Goal: Task Accomplishment & Management: Use online tool/utility

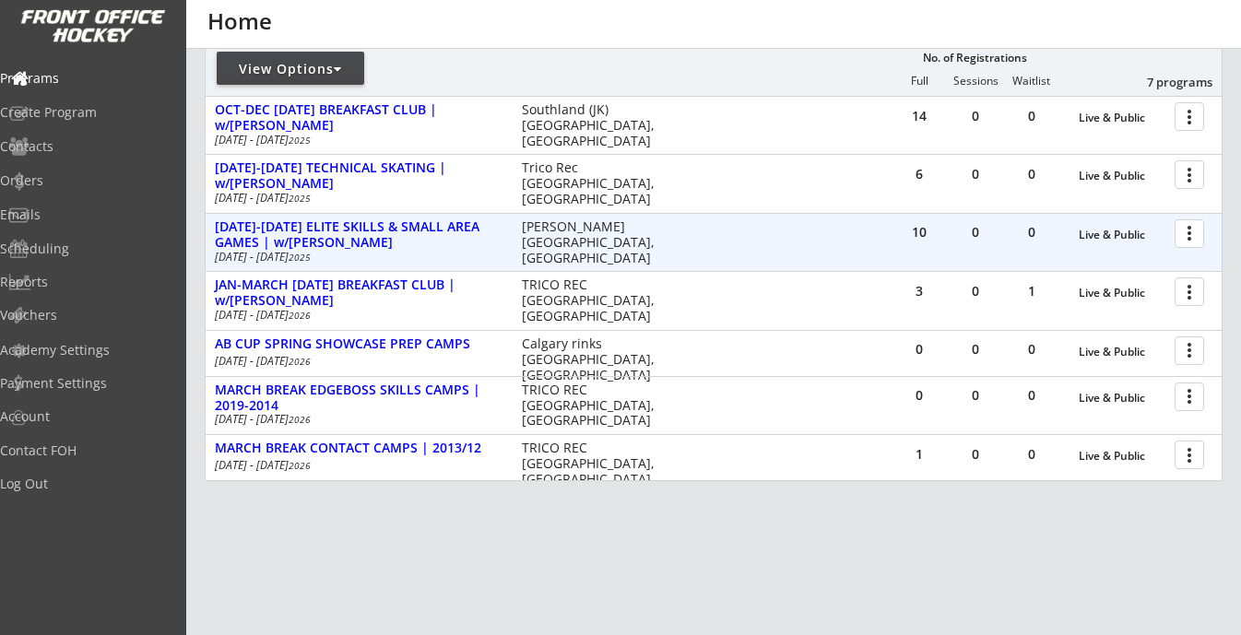
scroll to position [251, 0]
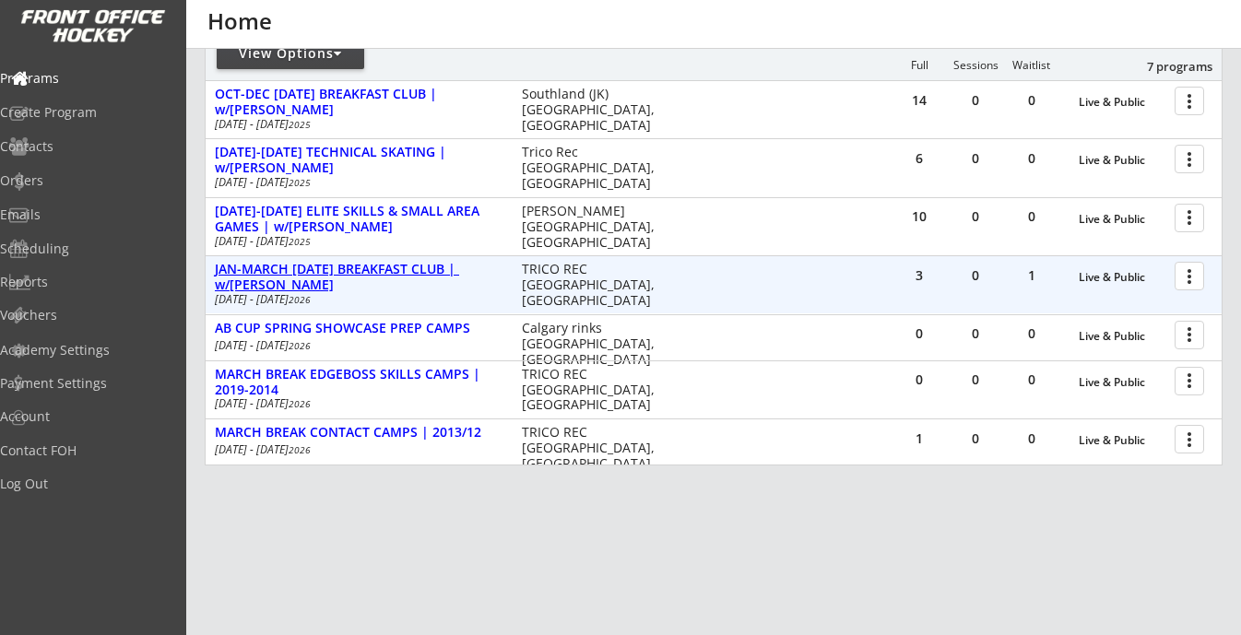
click at [426, 274] on div "JAN-MARCH [DATE] BREAKFAST CLUB | w/[PERSON_NAME]" at bounding box center [359, 277] width 288 height 31
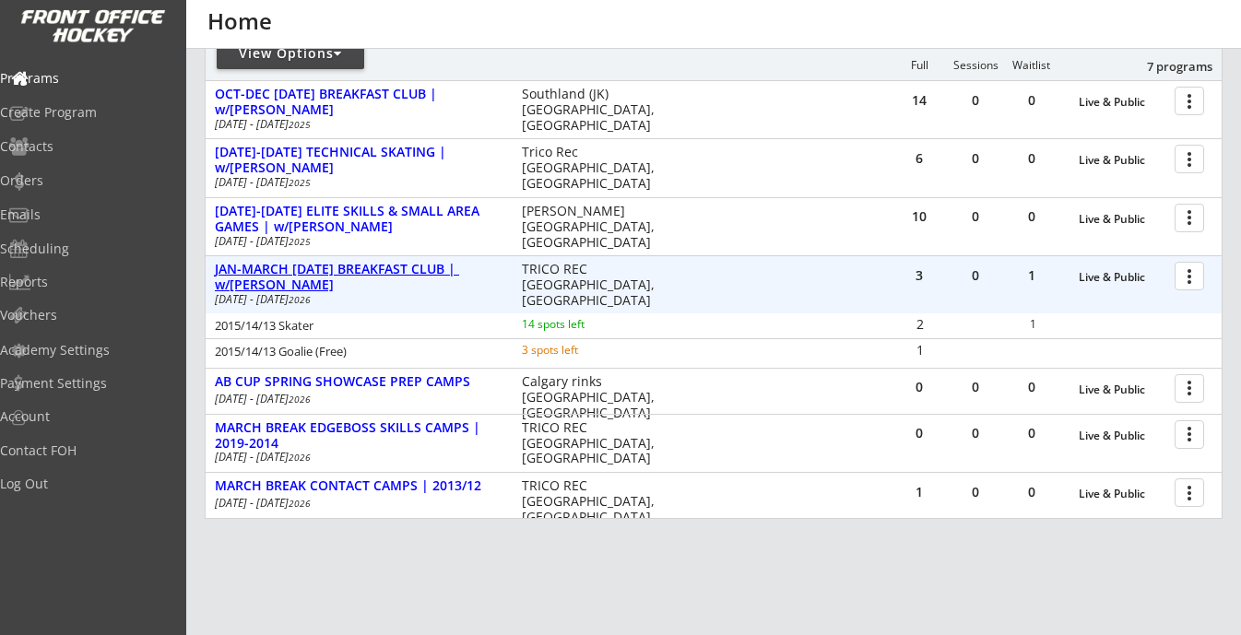
click at [426, 274] on div "JAN-MARCH [DATE] BREAKFAST CLUB | w/[PERSON_NAME]" at bounding box center [359, 277] width 288 height 31
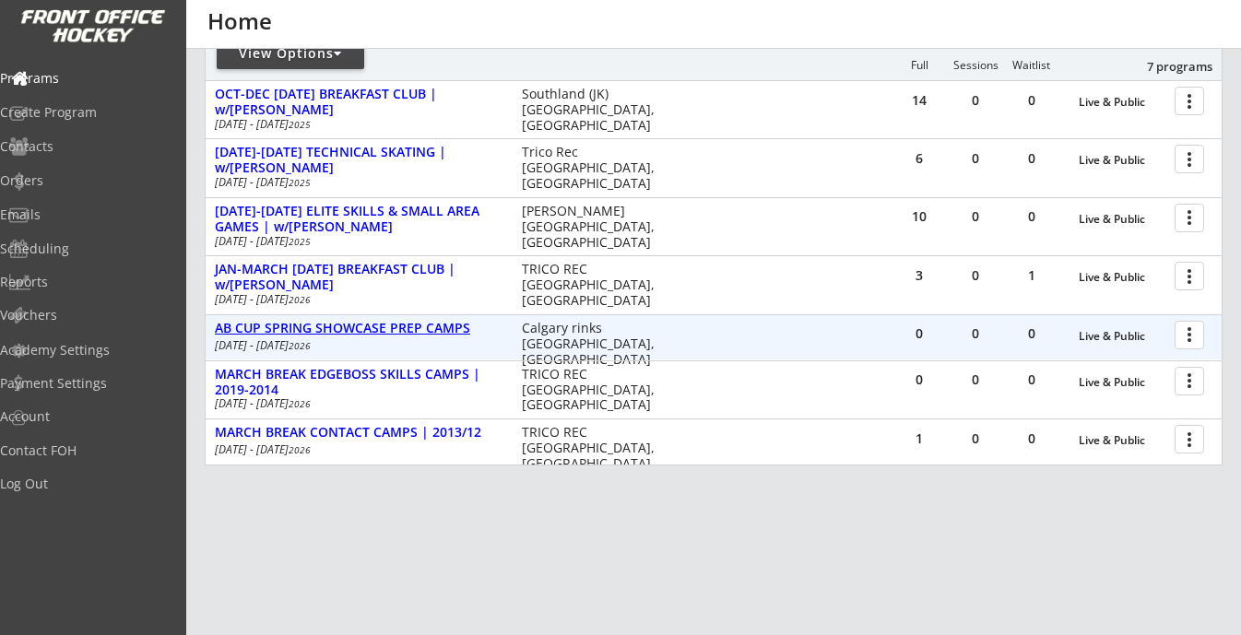
click at [414, 335] on div "AB CUP SPRING SHOWCASE PREP CAMPS" at bounding box center [359, 329] width 288 height 16
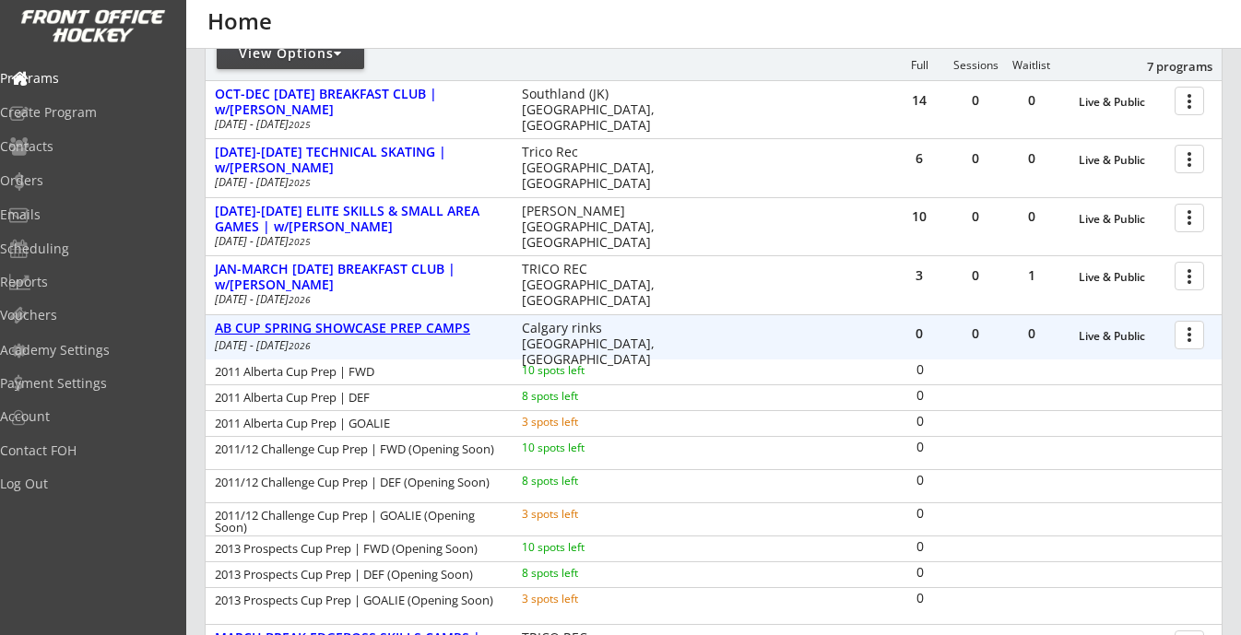
click at [414, 335] on div "AB CUP SPRING SHOWCASE PREP CAMPS" at bounding box center [359, 329] width 288 height 16
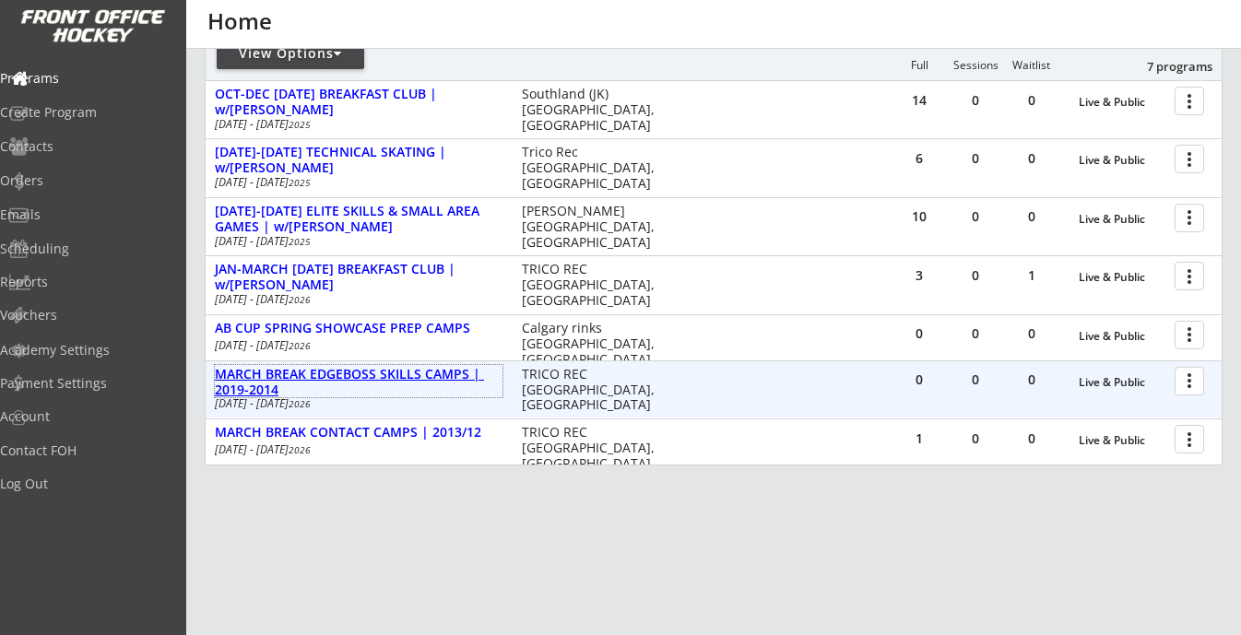
click at [408, 385] on div "MARCH BREAK EDGEBOSS SKILLS CAMPS | 2019-2014" at bounding box center [359, 382] width 288 height 31
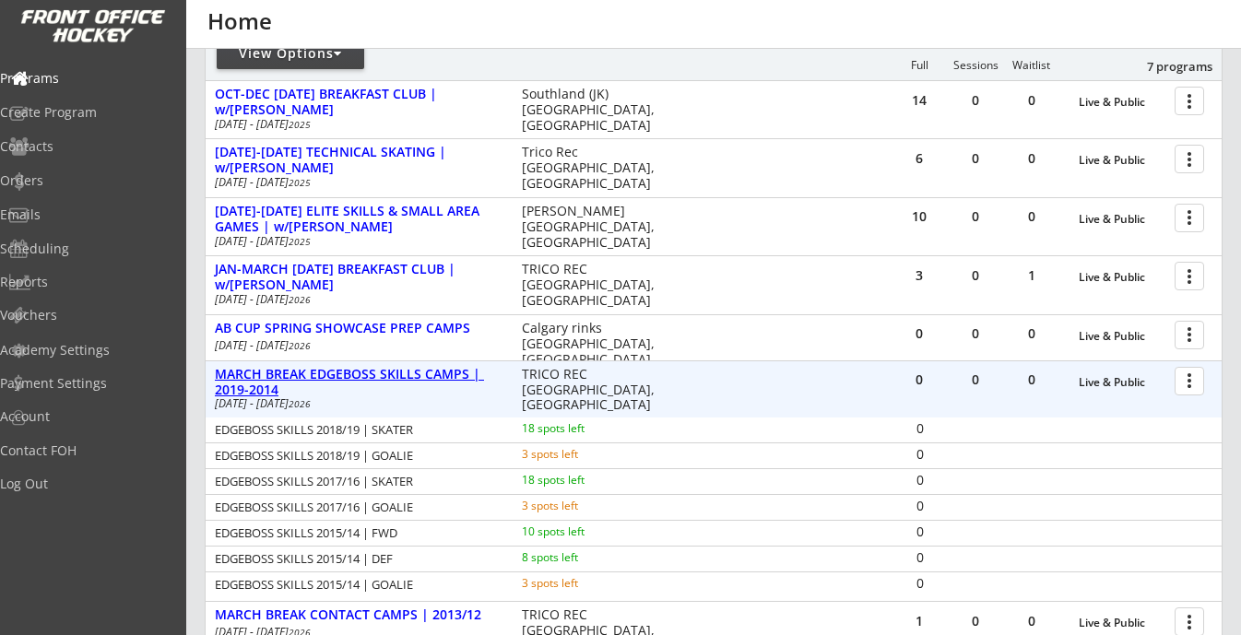
click at [426, 375] on div "MARCH BREAK EDGEBOSS SKILLS CAMPS | 2019-2014" at bounding box center [359, 382] width 288 height 31
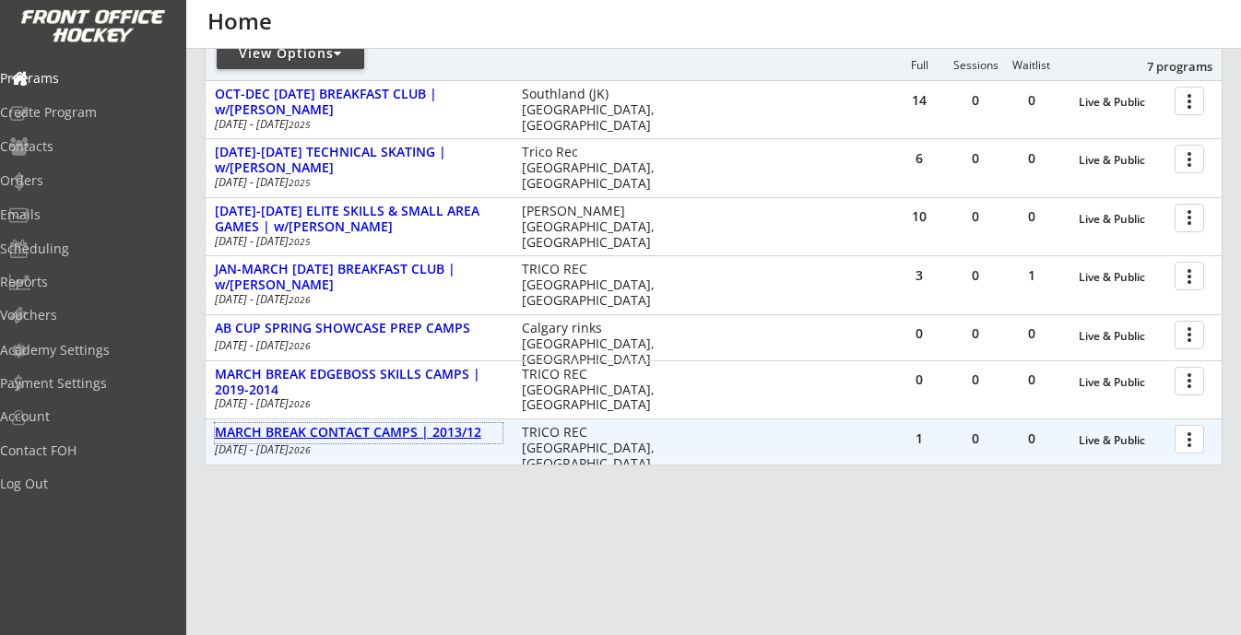
click at [433, 430] on div "MARCH BREAK CONTACT CAMPS | 2013/12" at bounding box center [359, 433] width 288 height 16
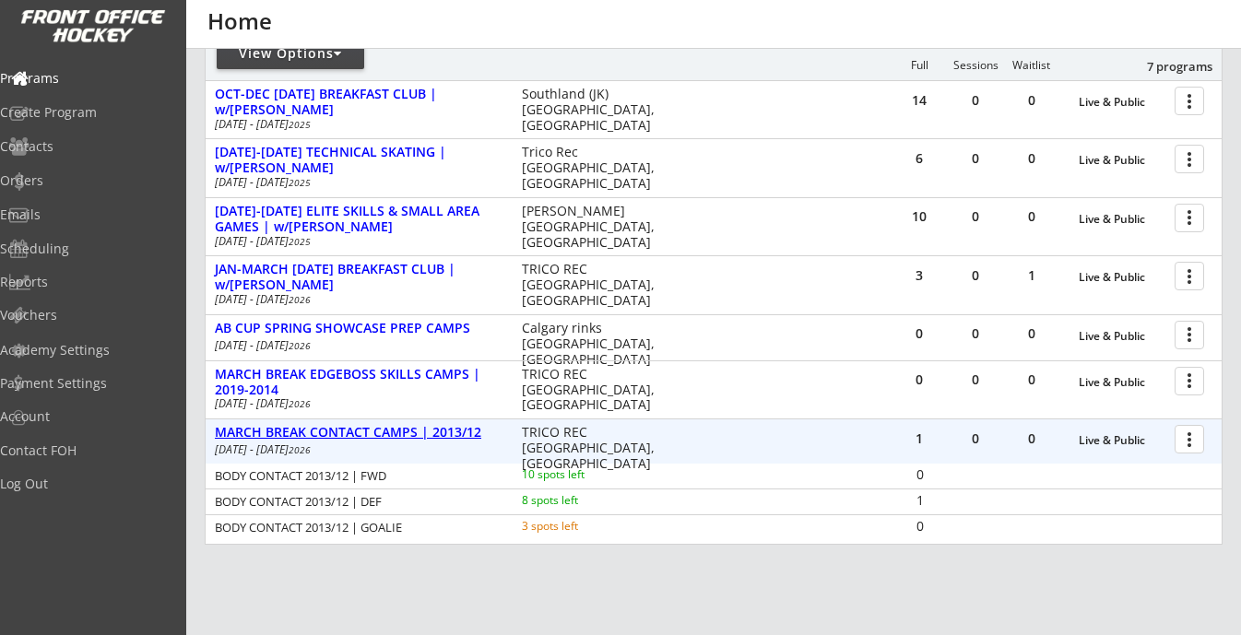
click at [433, 430] on div "MARCH BREAK CONTACT CAMPS | 2013/12" at bounding box center [359, 433] width 288 height 16
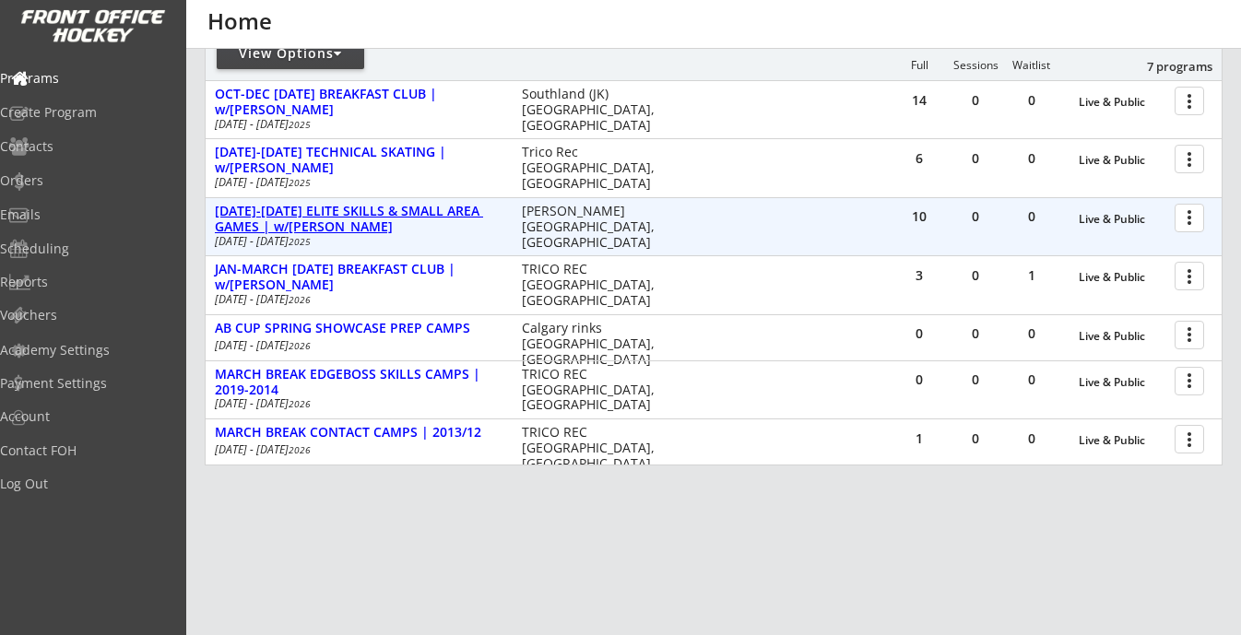
click at [418, 216] on div "[DATE]-[DATE] ELITE SKILLS & SMALL AREA GAMES | w/[PERSON_NAME]" at bounding box center [359, 219] width 288 height 31
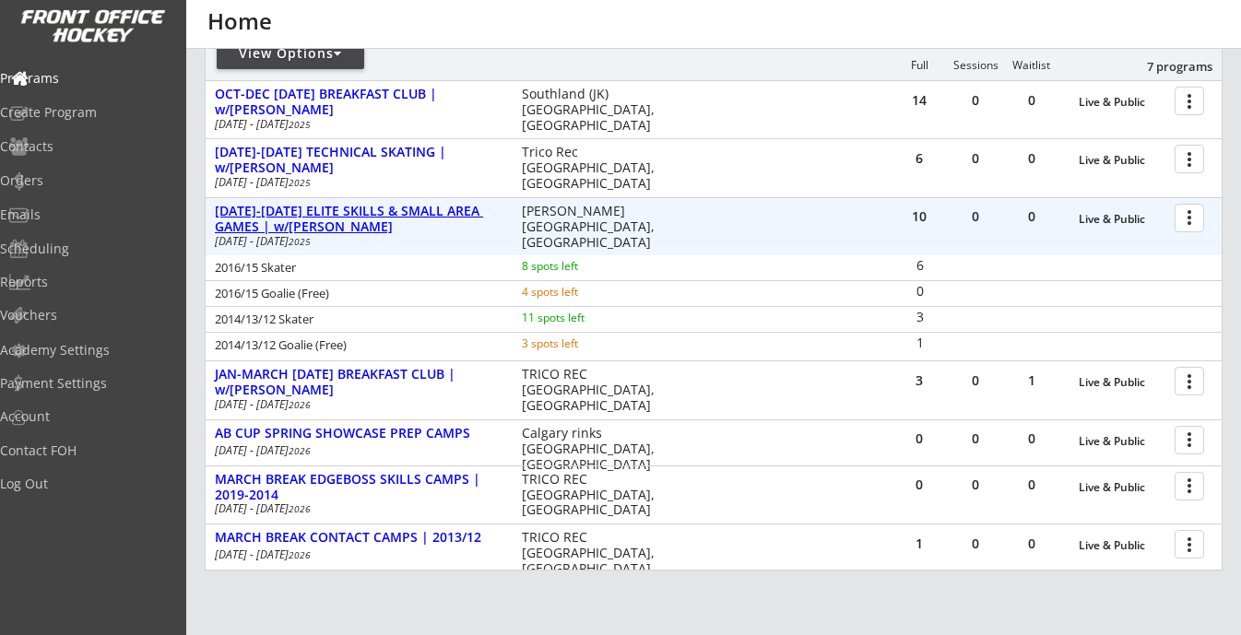
click at [418, 216] on div "[DATE]-[DATE] ELITE SKILLS & SMALL AREA GAMES | w/[PERSON_NAME]" at bounding box center [359, 219] width 288 height 31
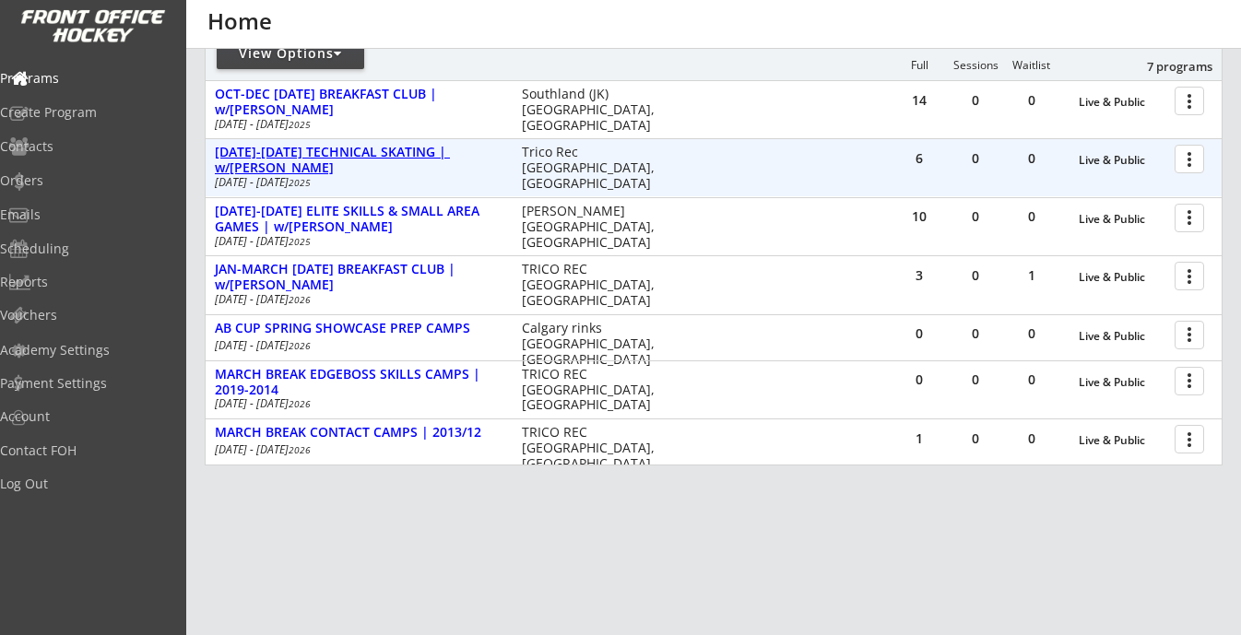
click at [416, 151] on div "[DATE]-[DATE] TECHNICAL SKATING | w/[PERSON_NAME]" at bounding box center [359, 160] width 288 height 31
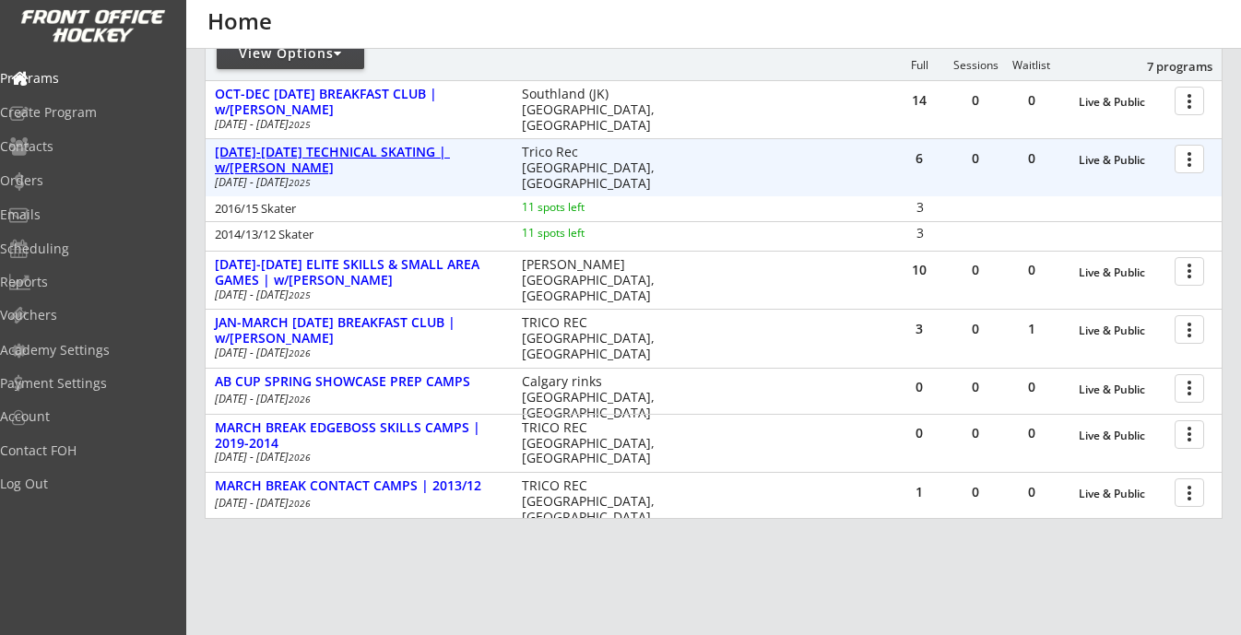
click at [416, 151] on div "[DATE]-[DATE] TECHNICAL SKATING | w/[PERSON_NAME]" at bounding box center [359, 160] width 288 height 31
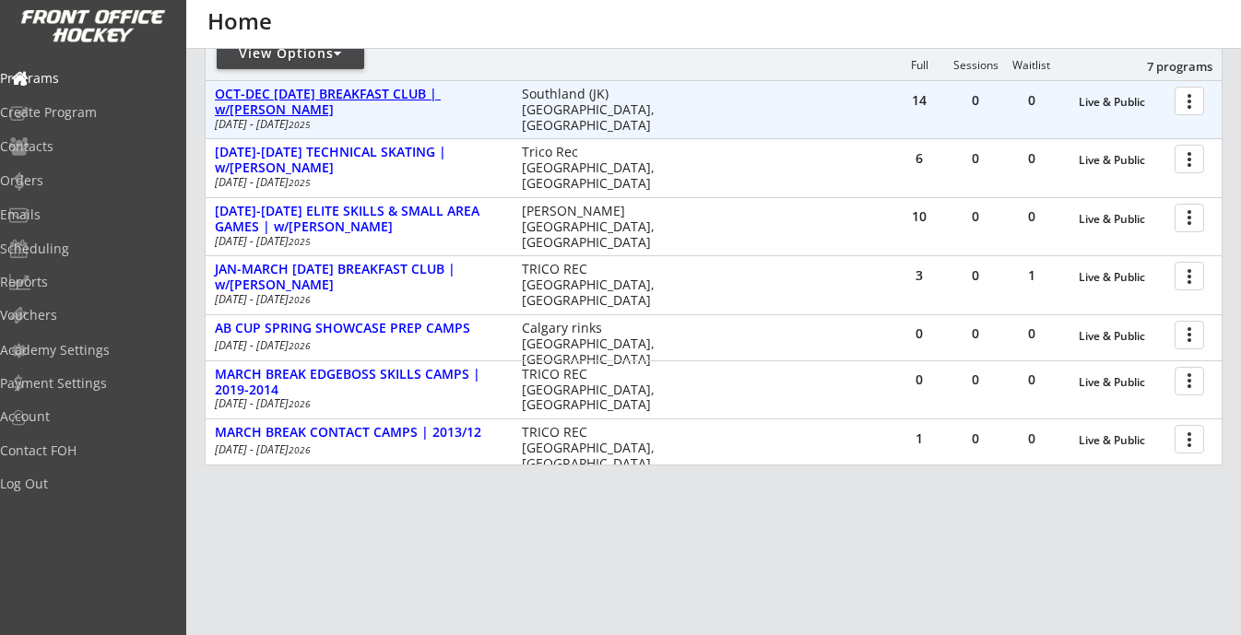
click at [414, 100] on div "OCT-DEC [DATE] BREAKFAST CLUB | w/[PERSON_NAME]" at bounding box center [359, 102] width 288 height 31
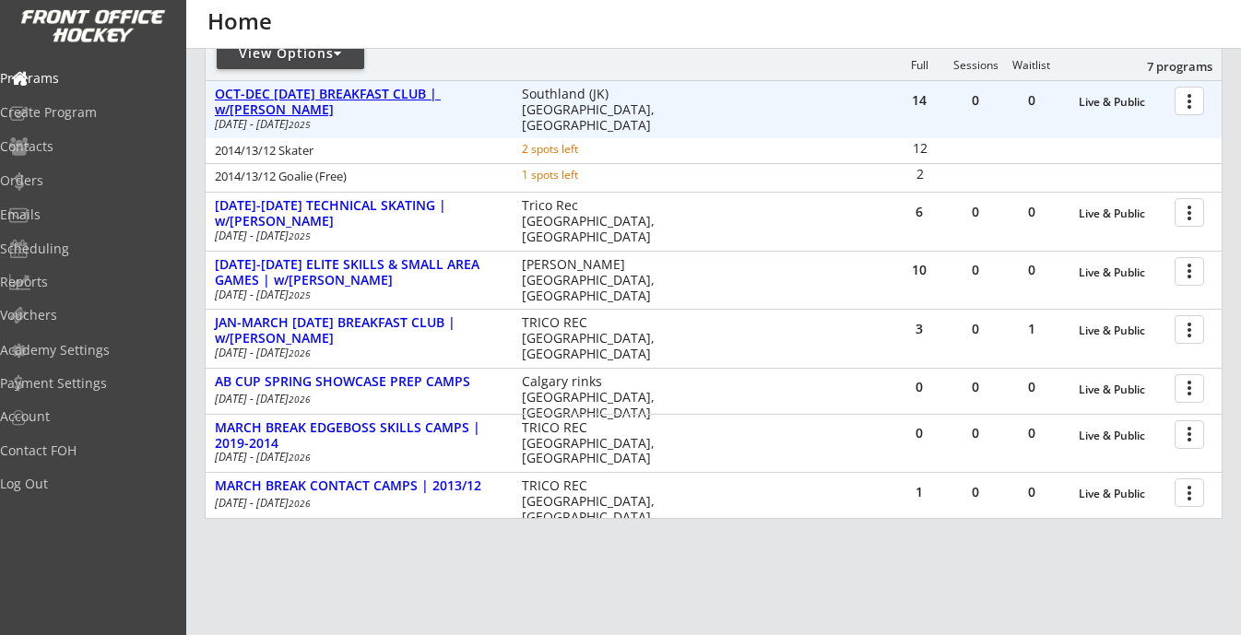
click at [414, 100] on div "OCT-DEC [DATE] BREAKFAST CLUB | w/[PERSON_NAME]" at bounding box center [359, 102] width 288 height 31
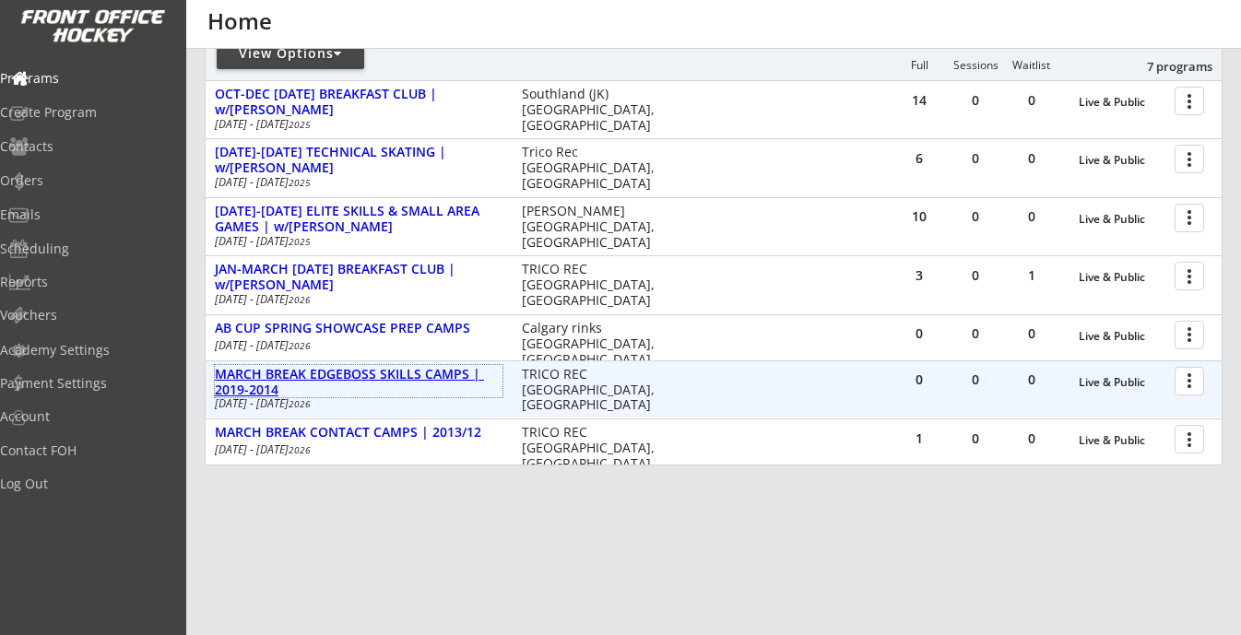
click at [436, 377] on div "MARCH BREAK EDGEBOSS SKILLS CAMPS | 2019-2014" at bounding box center [359, 382] width 288 height 31
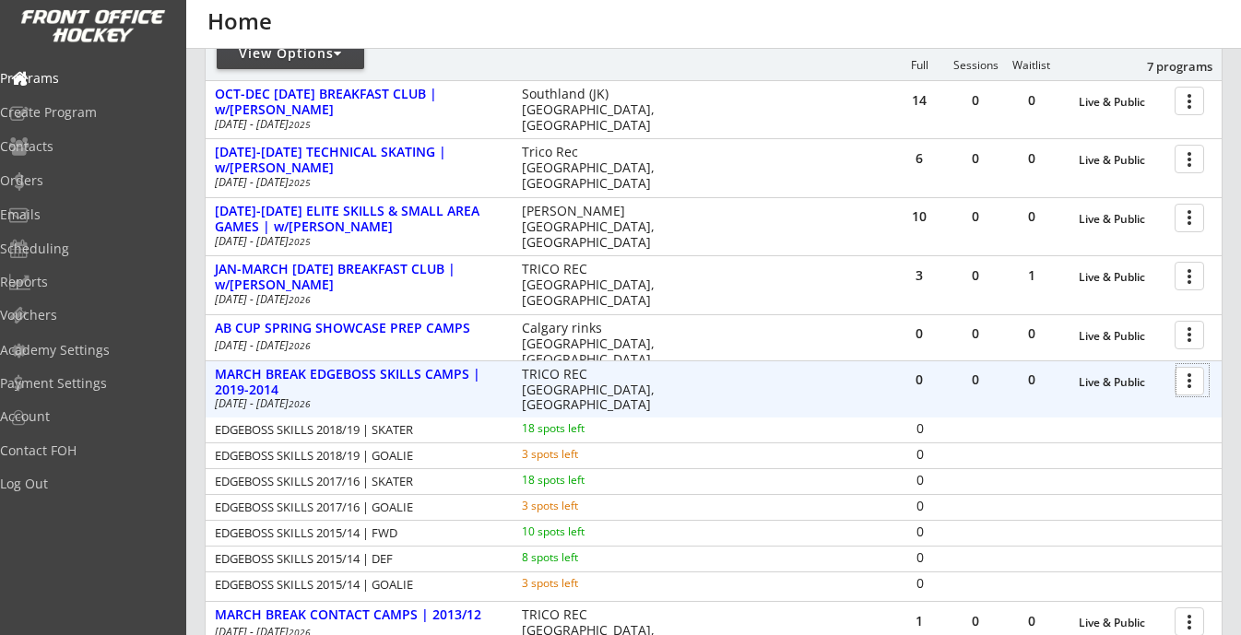
click at [1191, 382] on div at bounding box center [1193, 380] width 32 height 32
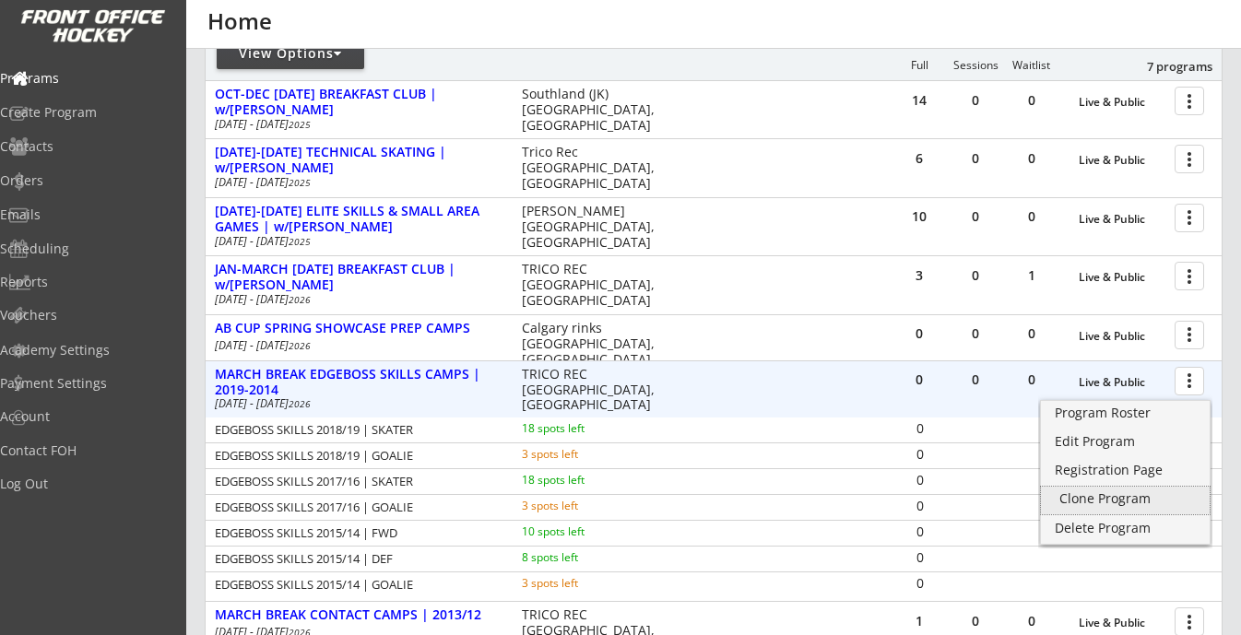
click at [1140, 502] on div "Clone Program" at bounding box center [1126, 498] width 132 height 13
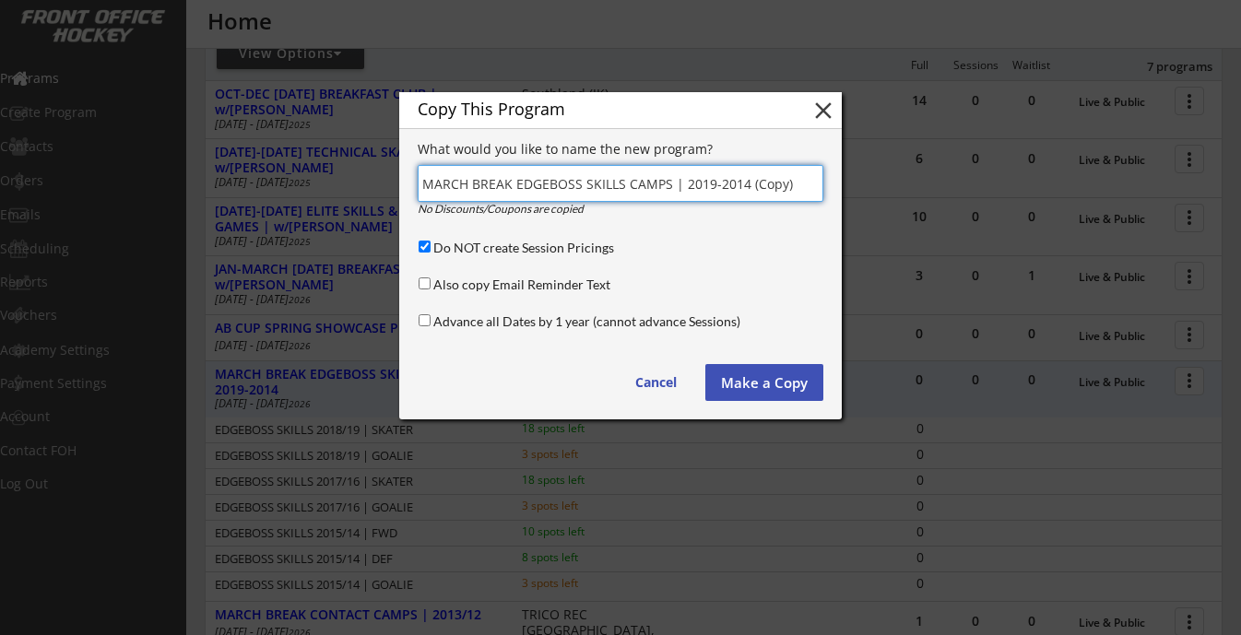
click at [604, 192] on input "input" at bounding box center [621, 183] width 406 height 37
paste input "<p style="text-align:center"><a class="btn btn btn-outline btn-xl px-5 text-hov…"
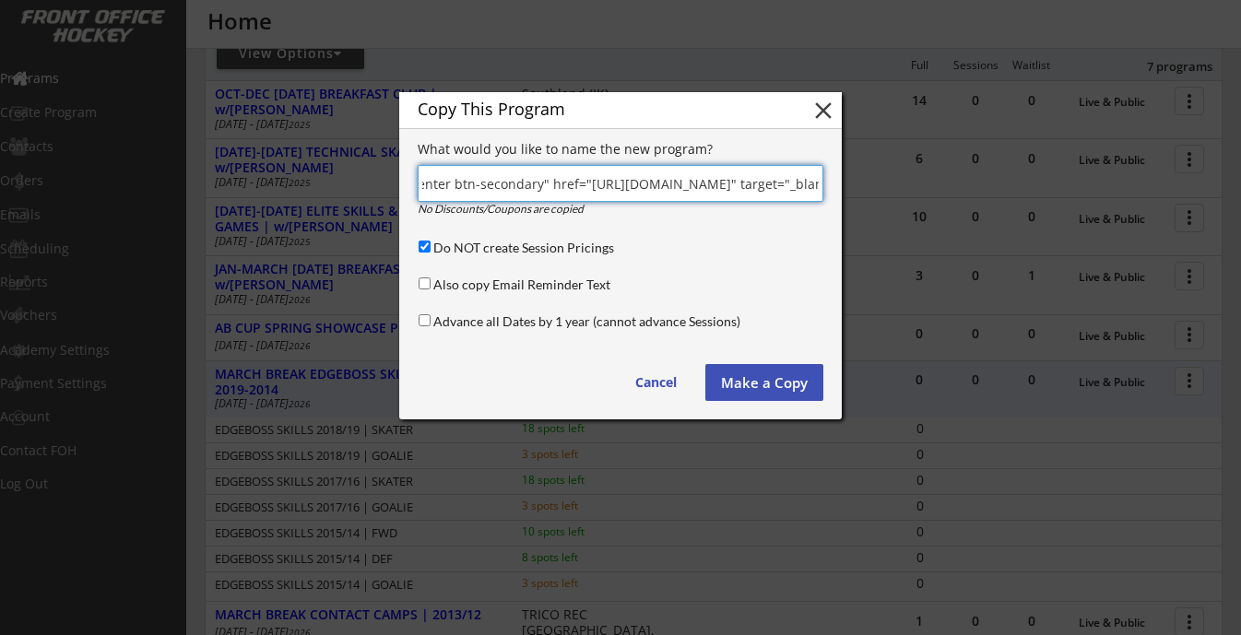
scroll to position [0, 0]
drag, startPoint x: 507, startPoint y: 186, endPoint x: 371, endPoint y: 185, distance: 136.5
click at [371, 185] on body "REVENUE $ 10,395 Last 30 days REGISTRATIONS 34 Last 30 days CONTACTS 43 New in …" at bounding box center [620, 66] width 1241 height 635
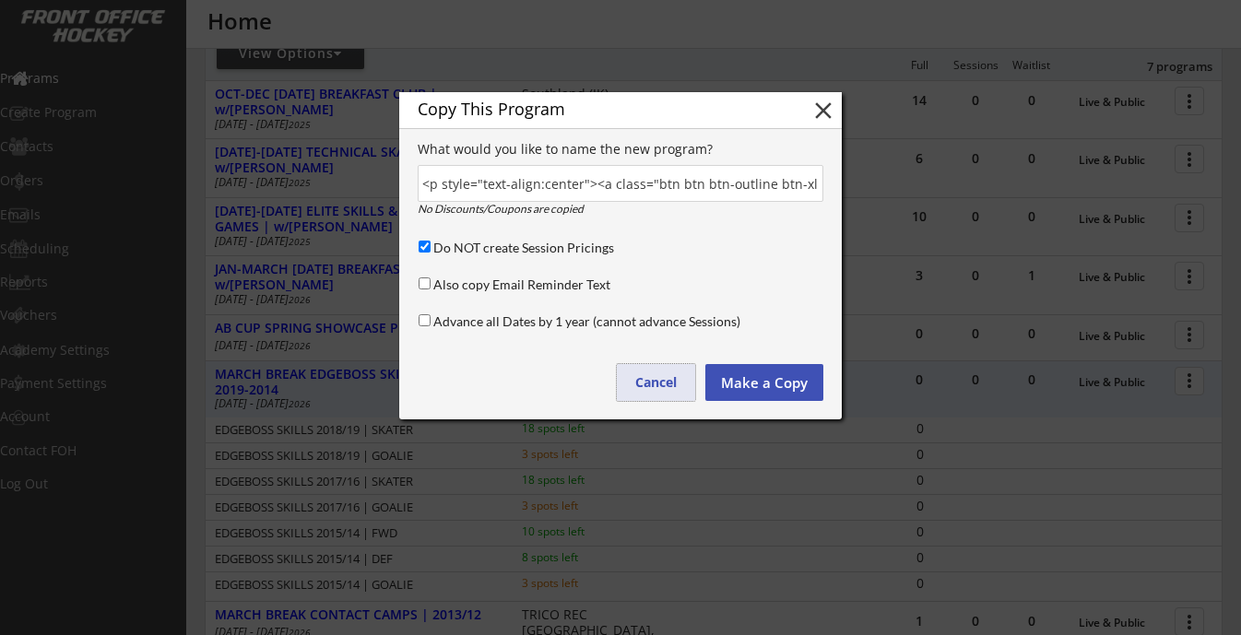
drag, startPoint x: 673, startPoint y: 375, endPoint x: 680, endPoint y: 139, distance: 236.2
click at [679, 139] on div "Copy This Program close What would you like to name the new program? No Discoun…" at bounding box center [620, 255] width 443 height 327
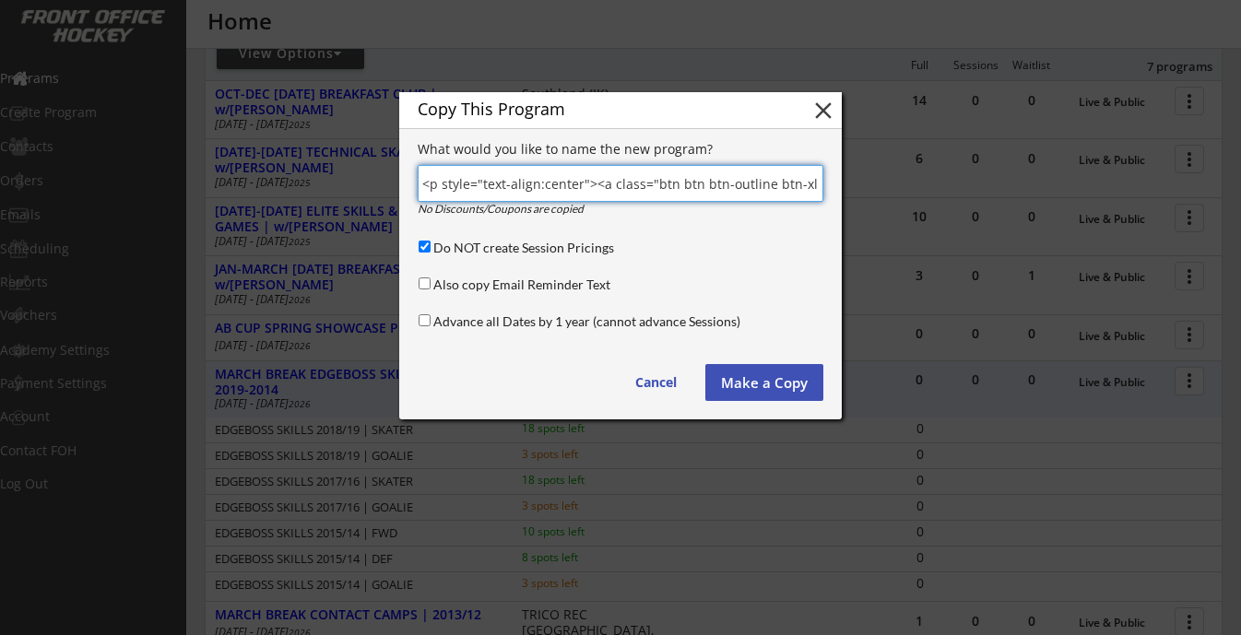
click at [554, 187] on input "input" at bounding box center [621, 183] width 406 height 37
paste input "SPRING HIGH PERFORMANCE PROGRAM | 2016/15/14"
type input "SPRING HIGH PERFORMANCE PROGRAM | 2016/15/14"
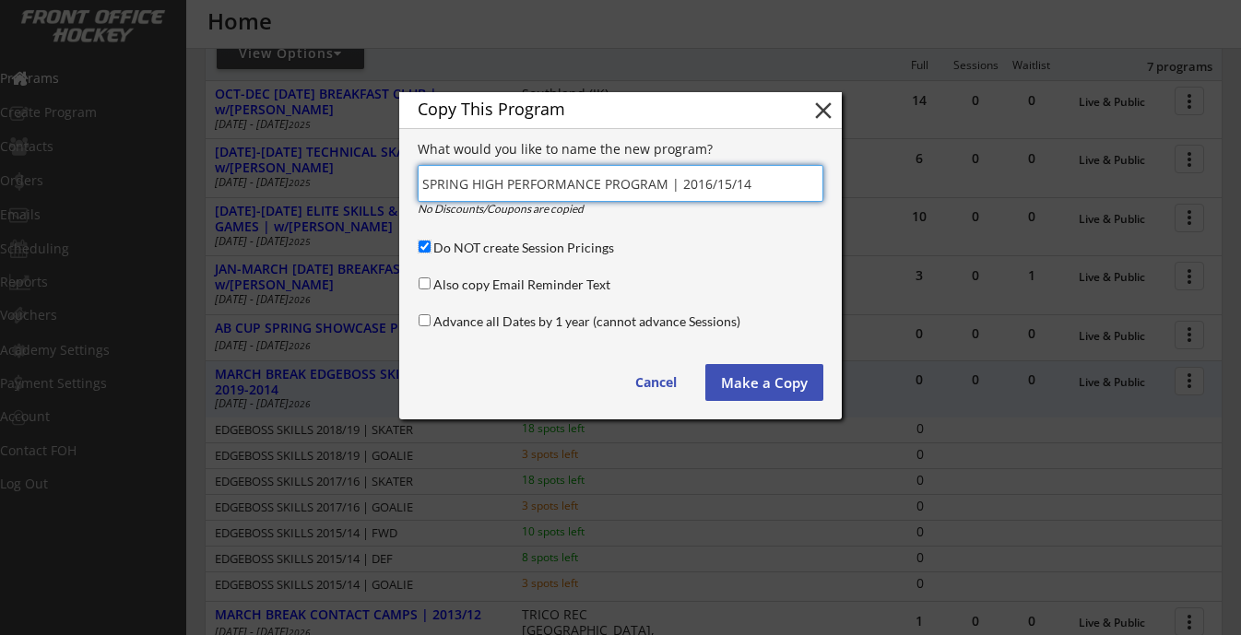
click at [428, 243] on input "Do NOT create Session Pricings" at bounding box center [425, 247] width 12 height 12
checkbox input "false"
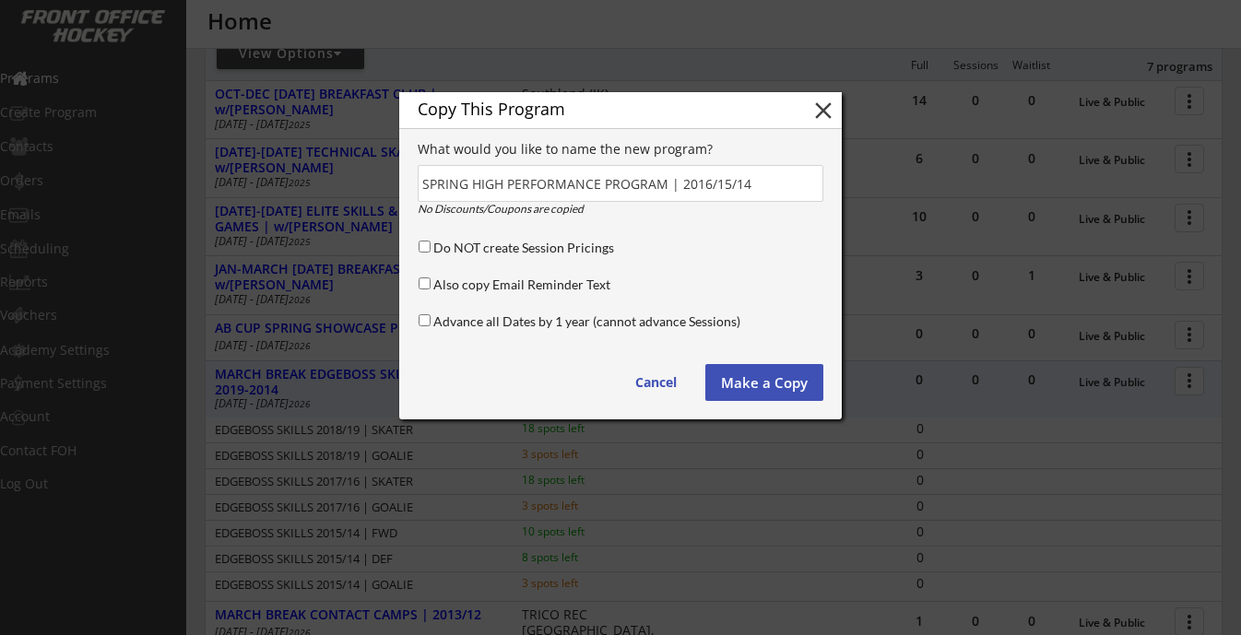
click at [755, 375] on button "Make a Copy" at bounding box center [765, 382] width 118 height 37
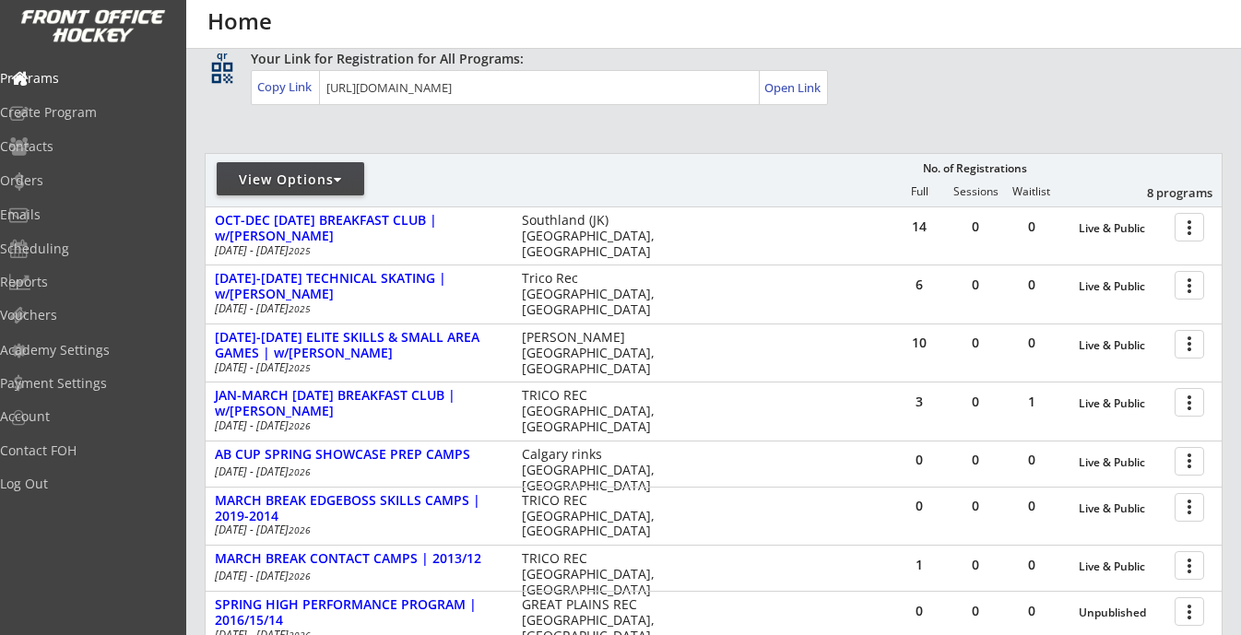
scroll to position [352, 0]
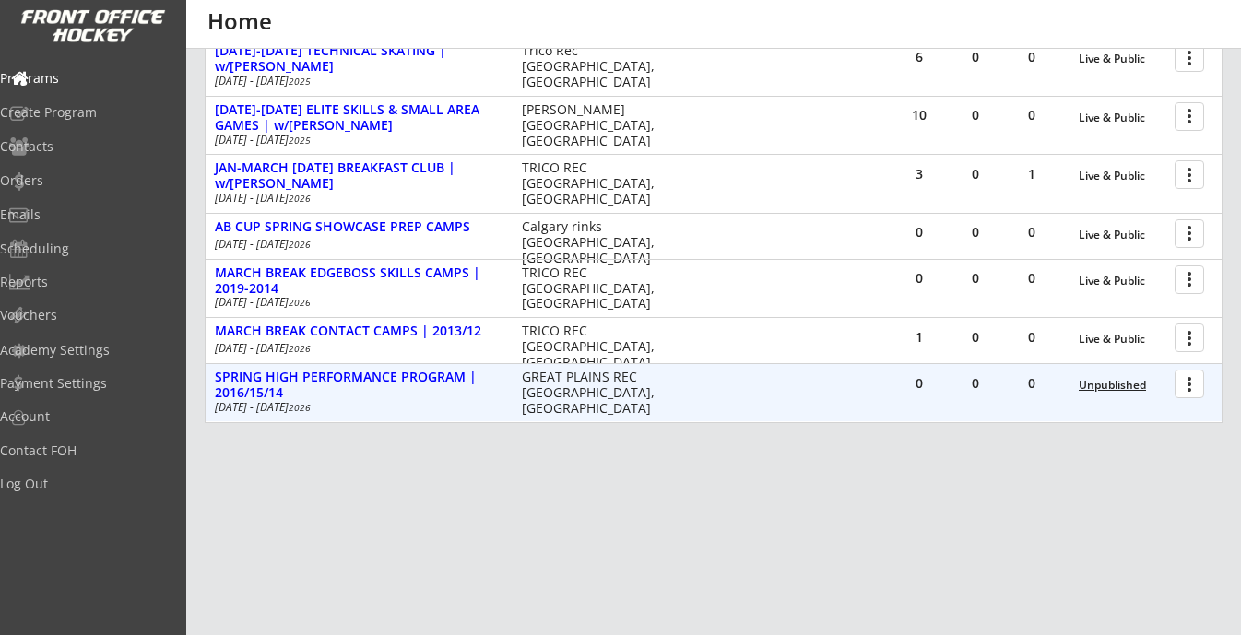
click at [1135, 388] on div "Unpublished" at bounding box center [1122, 385] width 87 height 13
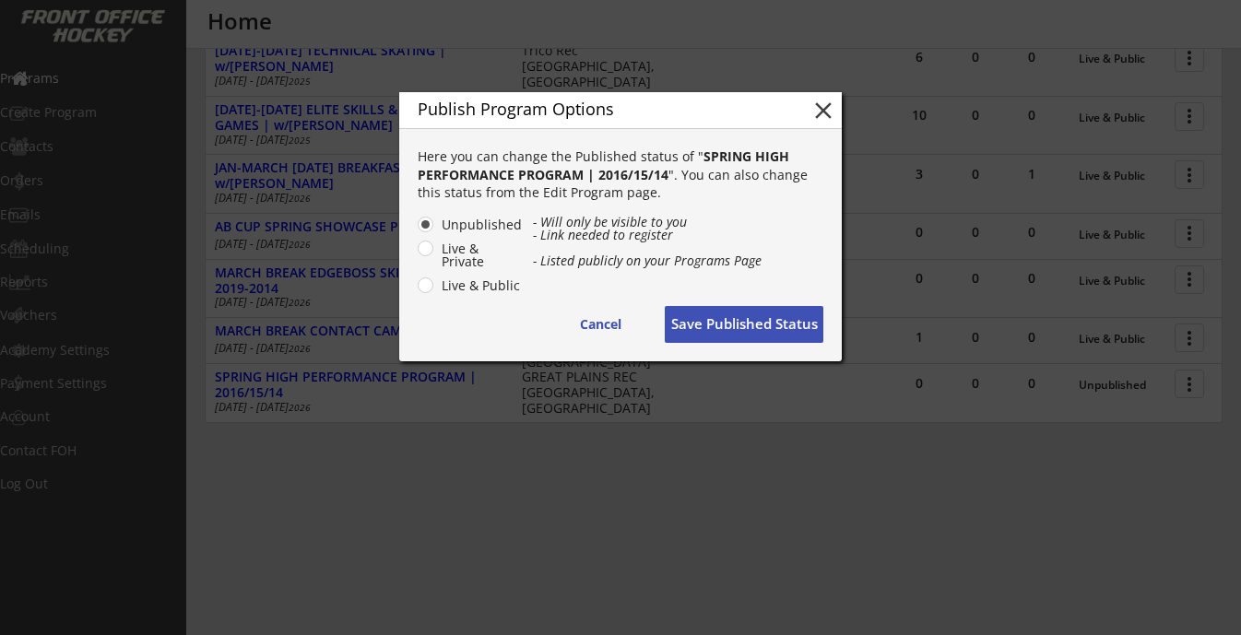
click at [514, 292] on label "Live & Public" at bounding box center [479, 285] width 87 height 13
click at [416, 231] on input "Live & Public" at bounding box center [410, 225] width 12 height 12
radio input "true"
click at [703, 316] on button "Save Published Status" at bounding box center [744, 324] width 159 height 37
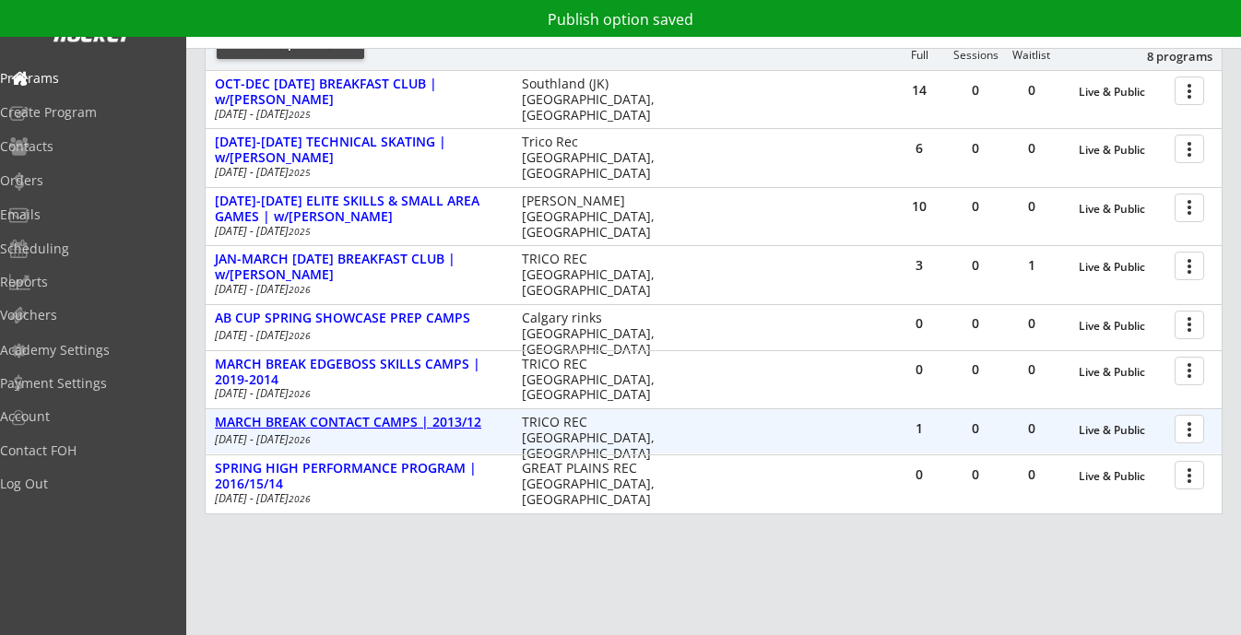
scroll to position [260, 0]
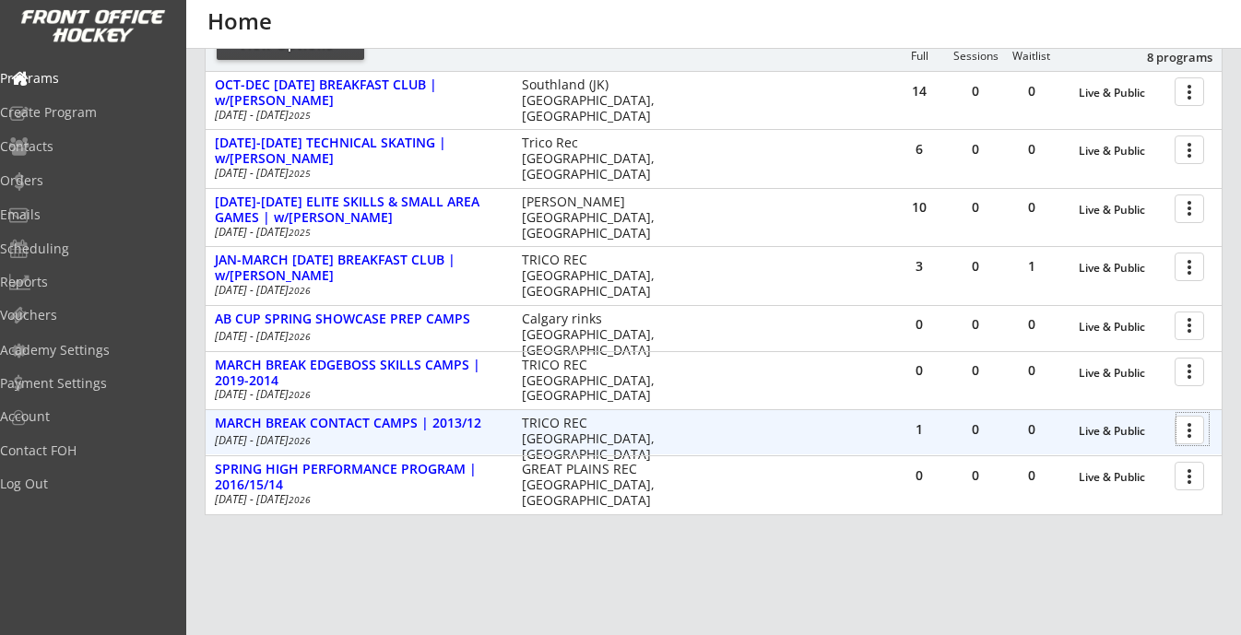
click at [1190, 433] on div at bounding box center [1193, 429] width 32 height 32
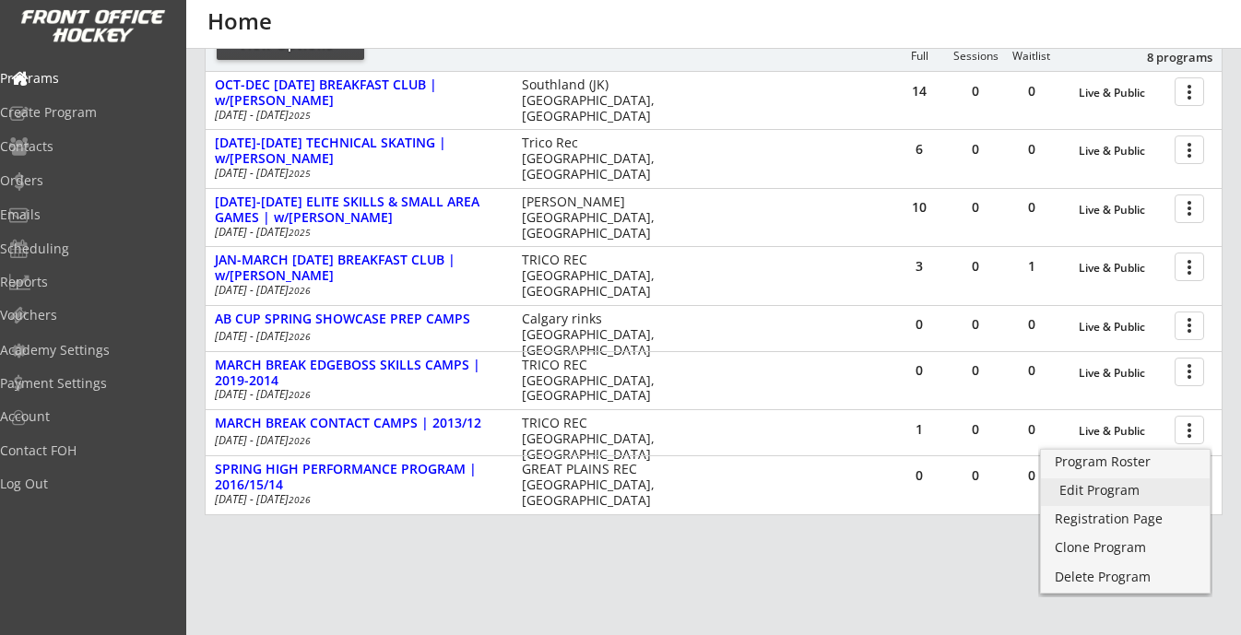
click at [1131, 488] on div "Edit Program" at bounding box center [1126, 490] width 132 height 13
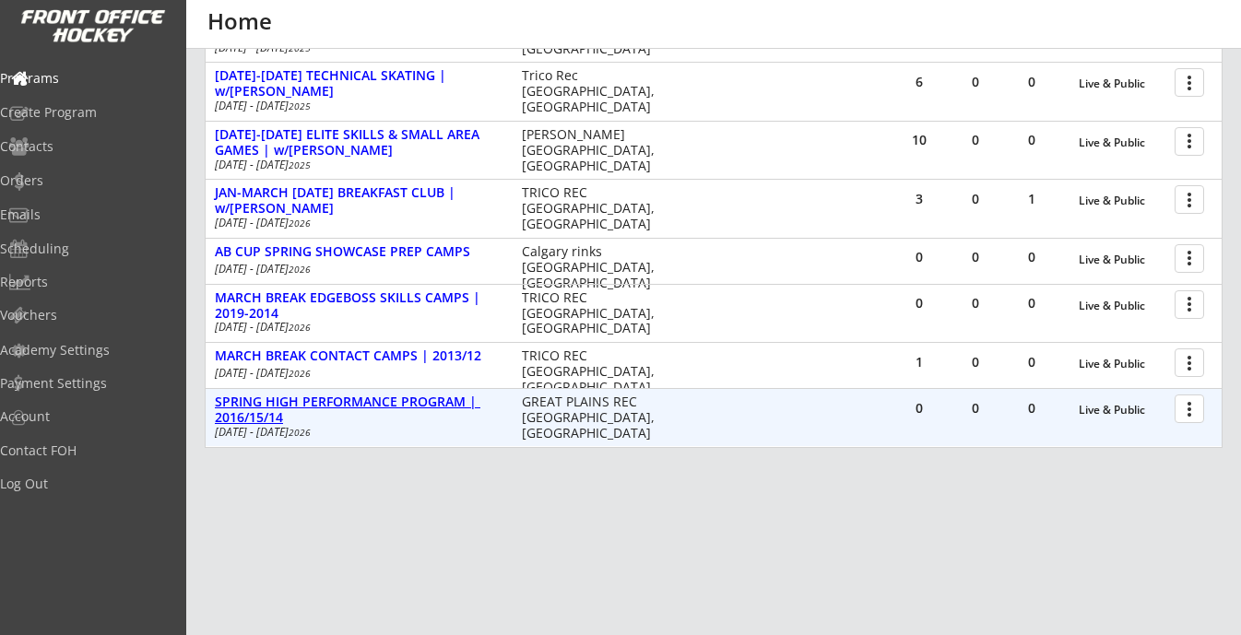
scroll to position [333, 0]
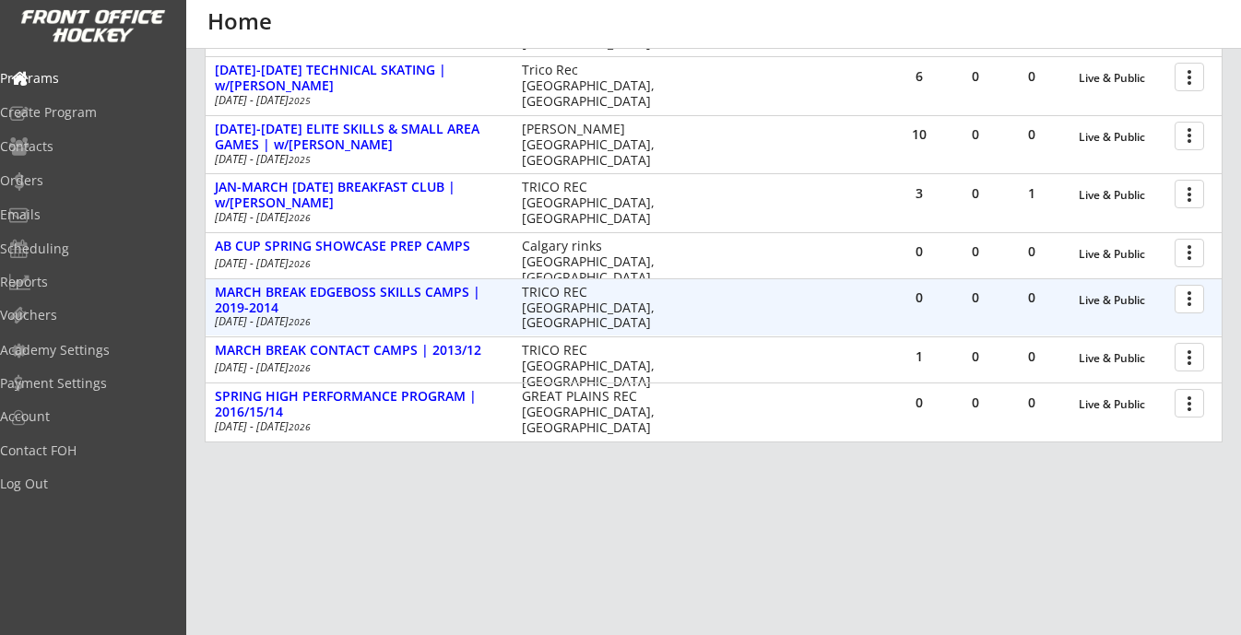
click at [1196, 302] on div at bounding box center [1193, 298] width 32 height 32
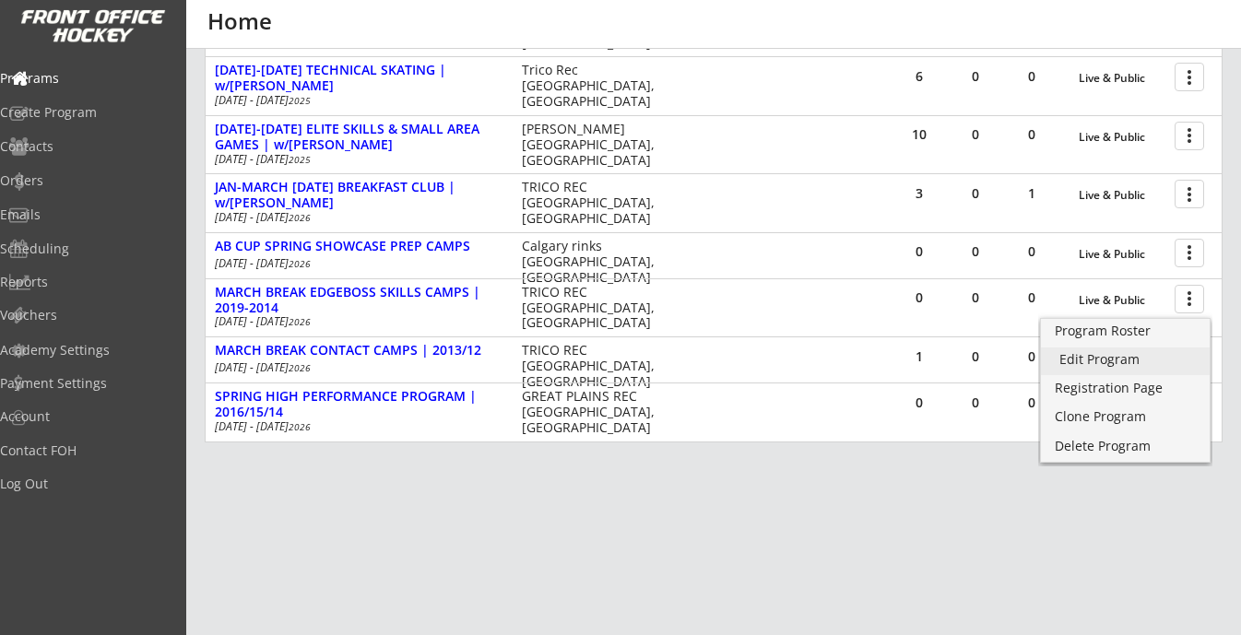
click at [1106, 360] on div "Edit Program" at bounding box center [1126, 359] width 132 height 13
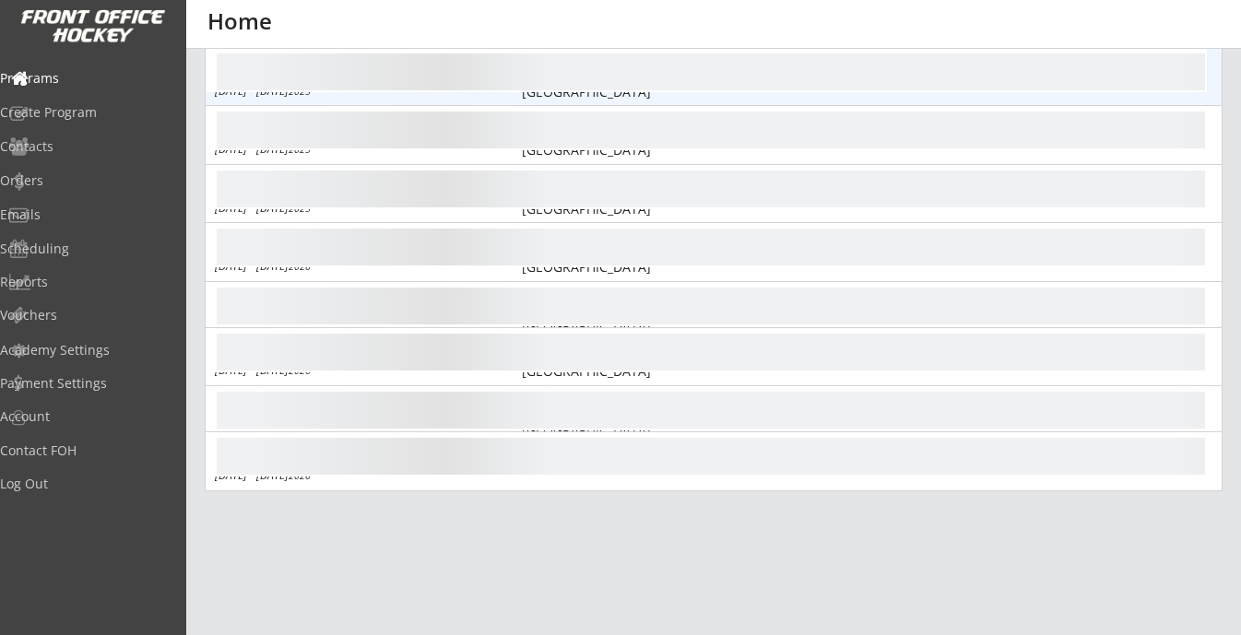
scroll to position [316, 0]
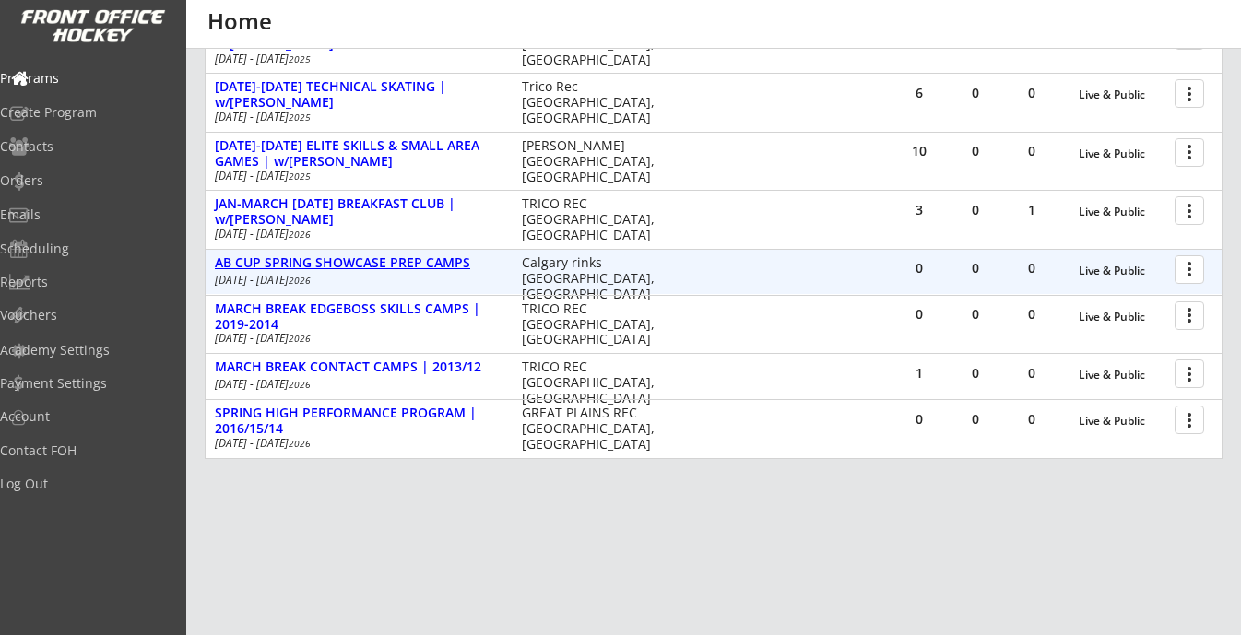
click at [419, 261] on div "AB CUP SPRING SHOWCASE PREP CAMPS" at bounding box center [359, 263] width 288 height 16
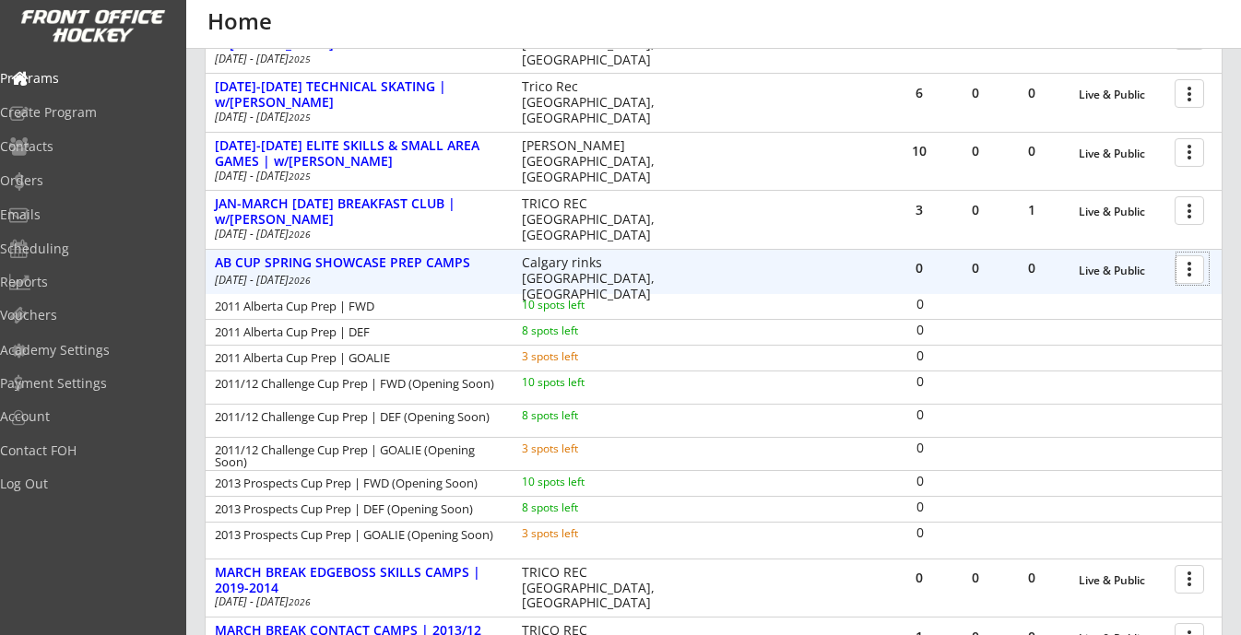
click at [1190, 262] on div at bounding box center [1193, 269] width 32 height 32
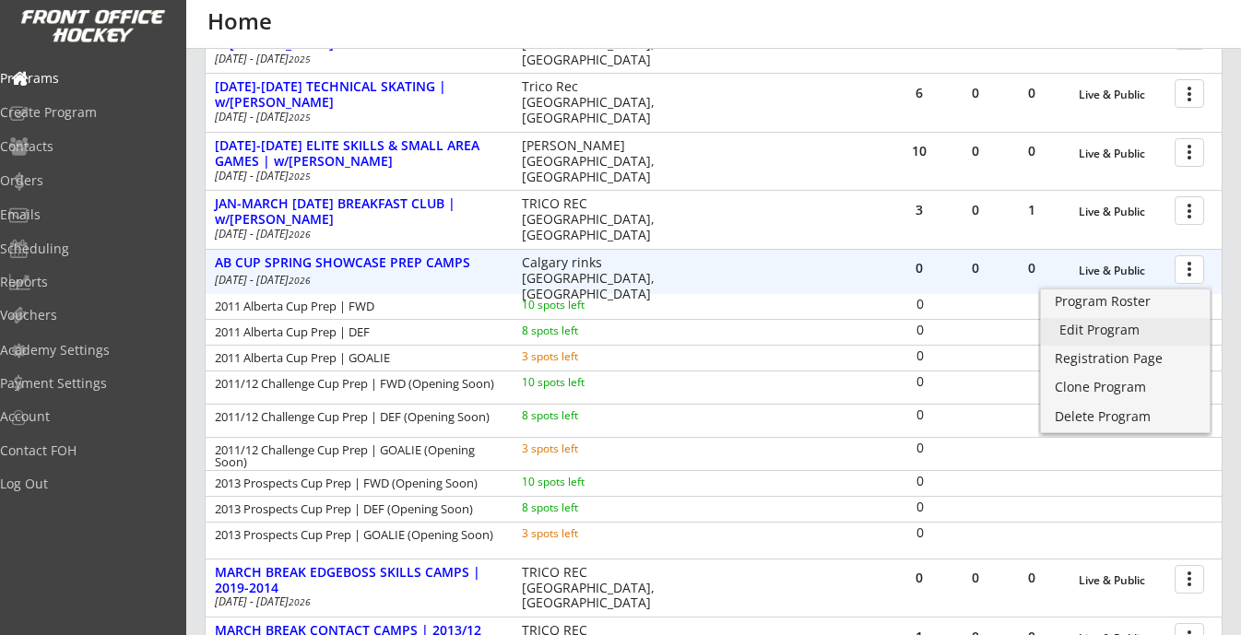
click at [1117, 333] on div "Edit Program" at bounding box center [1126, 330] width 132 height 13
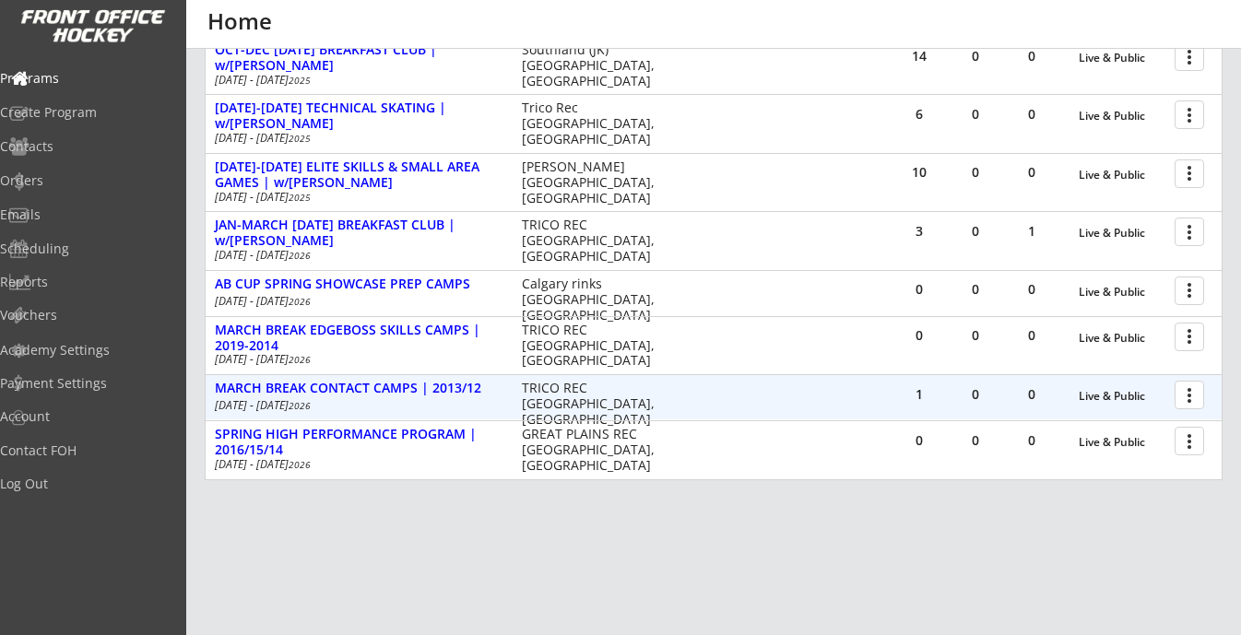
scroll to position [264, 0]
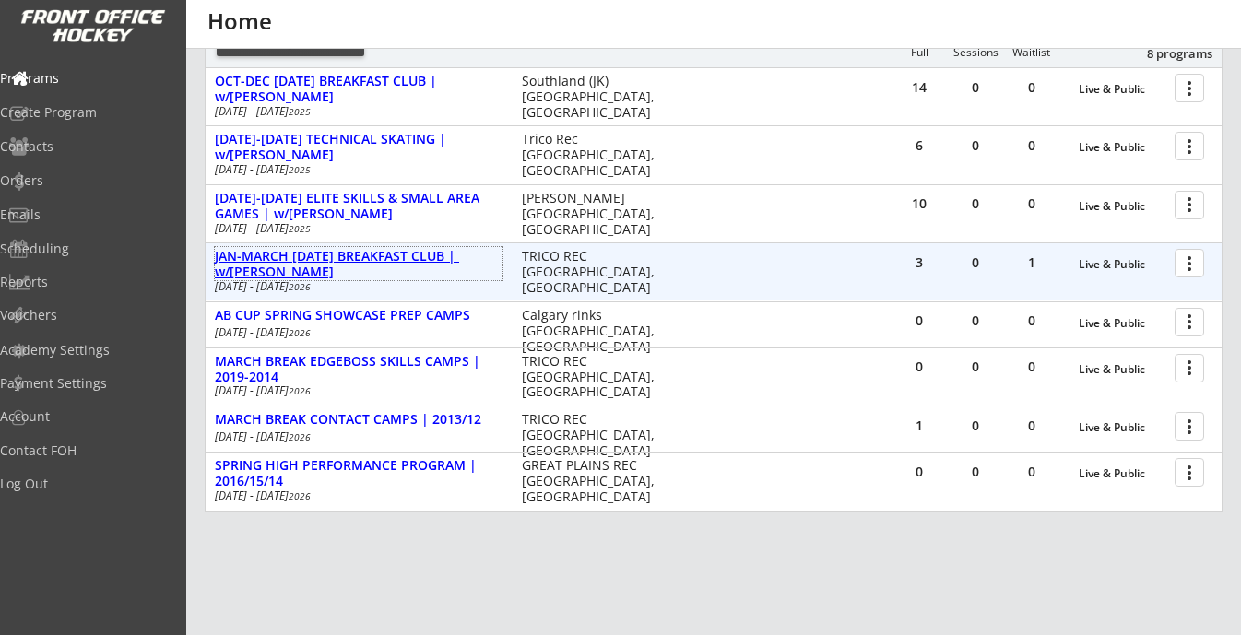
click at [417, 256] on div "JAN-MARCH [DATE] BREAKFAST CLUB | w/[PERSON_NAME]" at bounding box center [359, 264] width 288 height 31
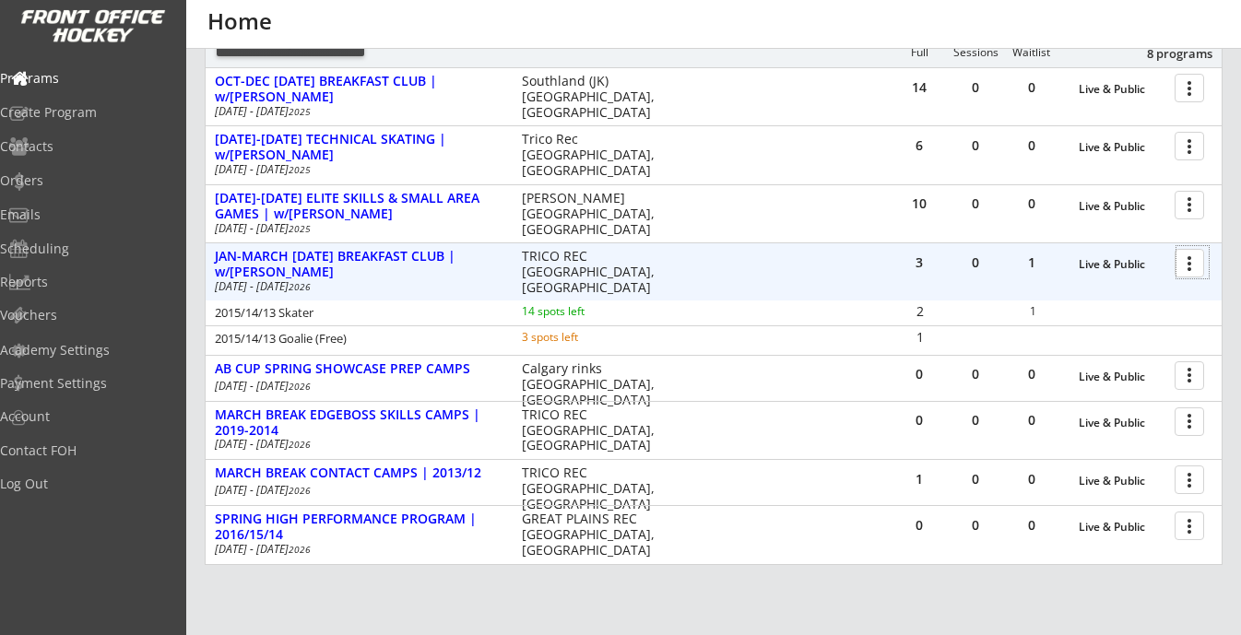
click at [1195, 268] on div at bounding box center [1193, 262] width 32 height 32
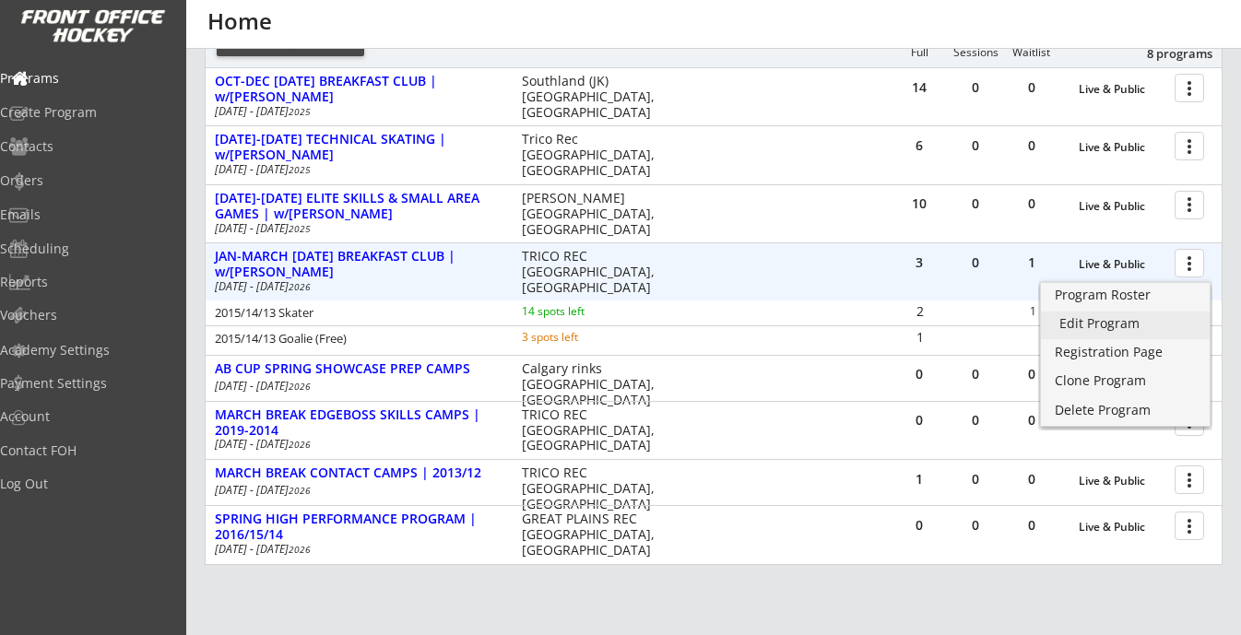
click at [1134, 324] on div "Edit Program" at bounding box center [1126, 323] width 132 height 13
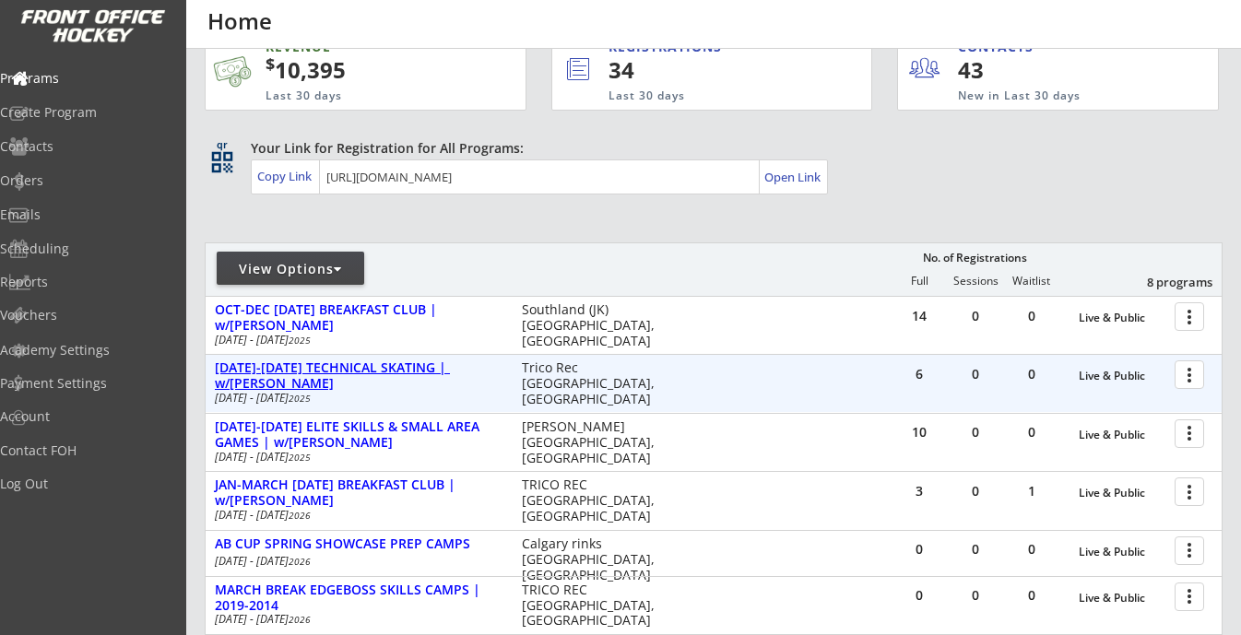
scroll to position [41, 0]
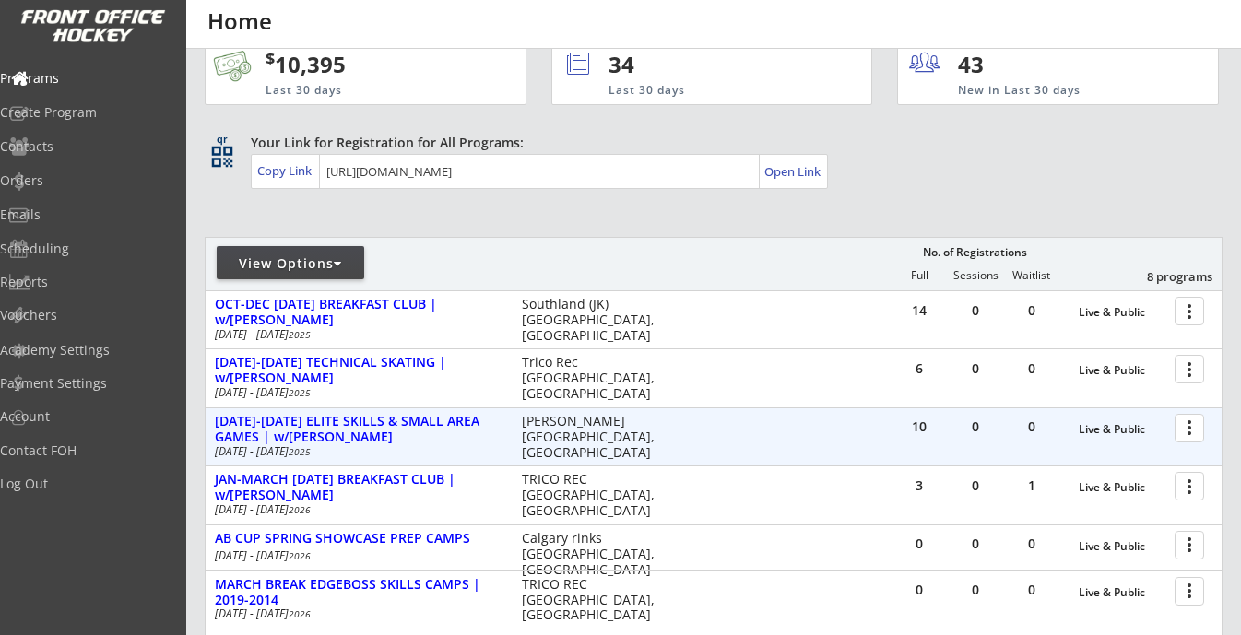
click at [1190, 423] on div at bounding box center [1193, 427] width 32 height 32
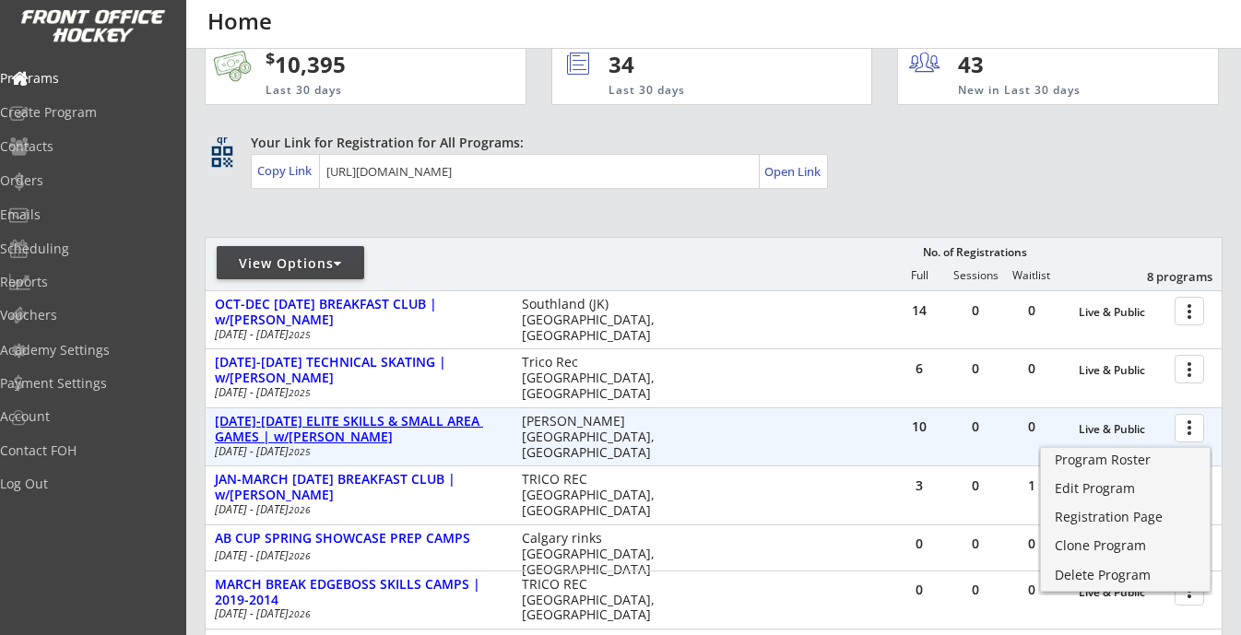
click at [390, 426] on div "[DATE]-[DATE] ELITE SKILLS & SMALL AREA GAMES | w/[PERSON_NAME]" at bounding box center [359, 429] width 288 height 31
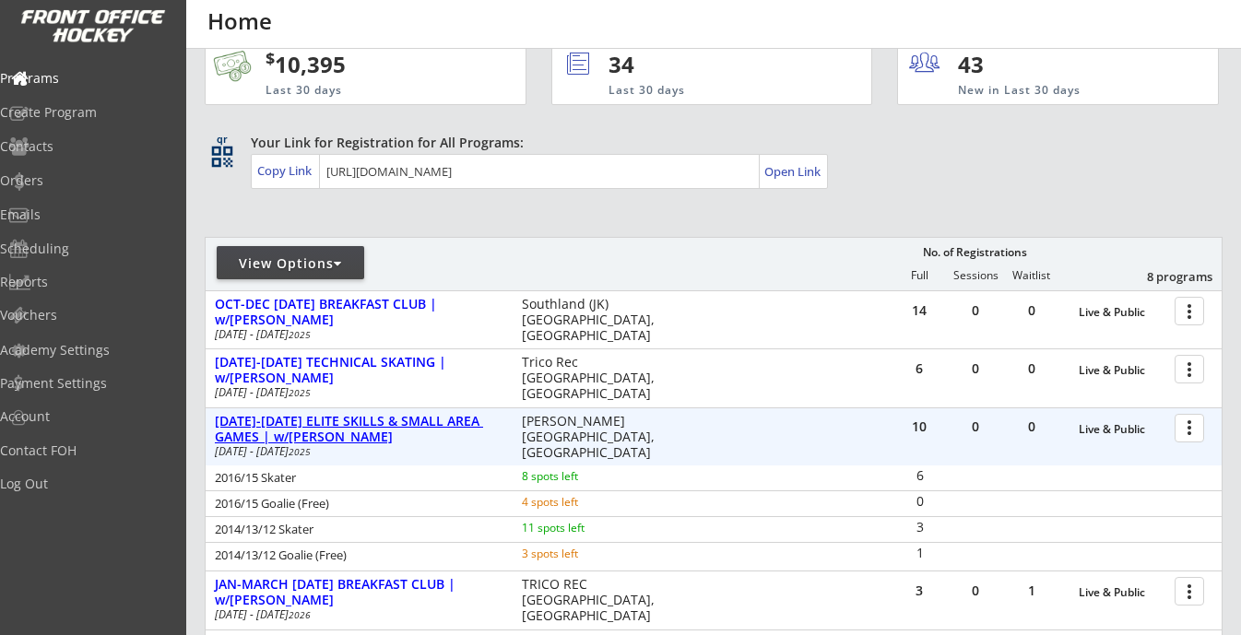
click at [390, 426] on div "[DATE]-[DATE] ELITE SKILLS & SMALL AREA GAMES | w/[PERSON_NAME]" at bounding box center [359, 429] width 288 height 31
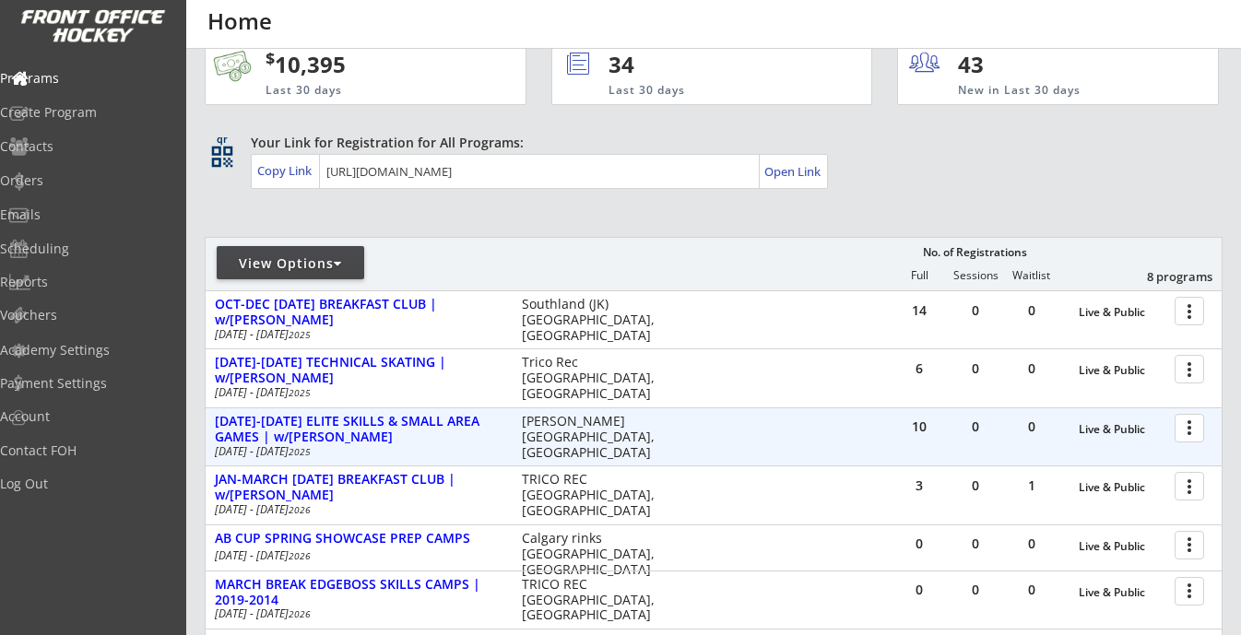
click at [1180, 426] on div at bounding box center [1193, 427] width 32 height 32
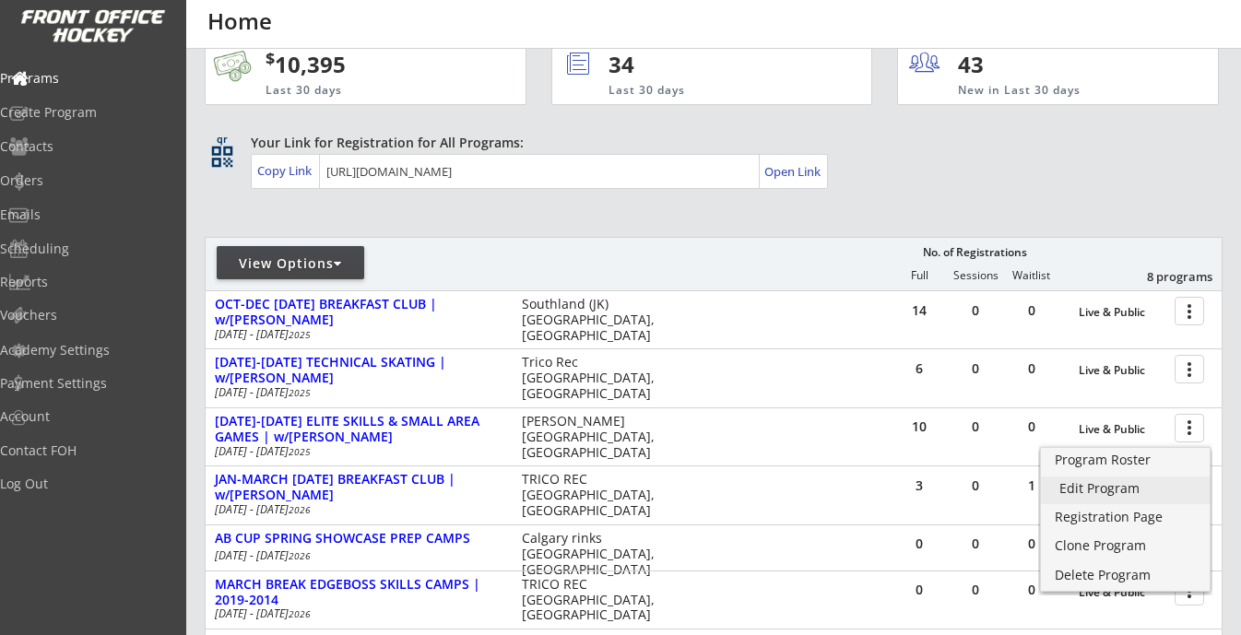
click at [1109, 495] on div "Edit Program" at bounding box center [1126, 488] width 132 height 13
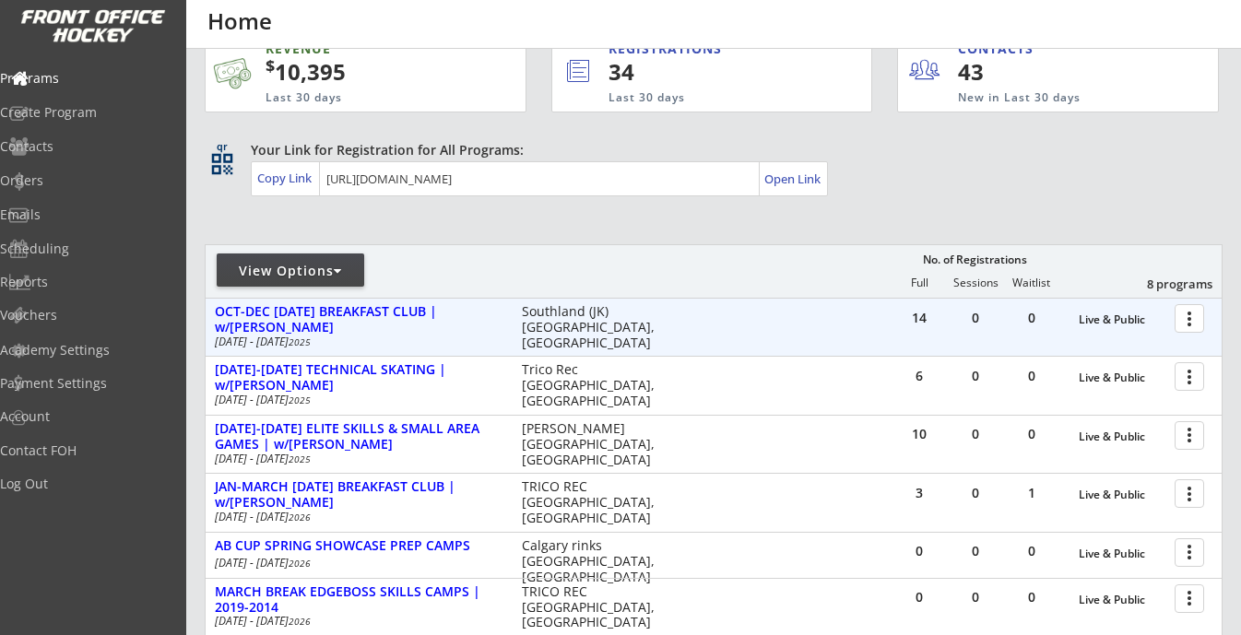
scroll to position [51, 0]
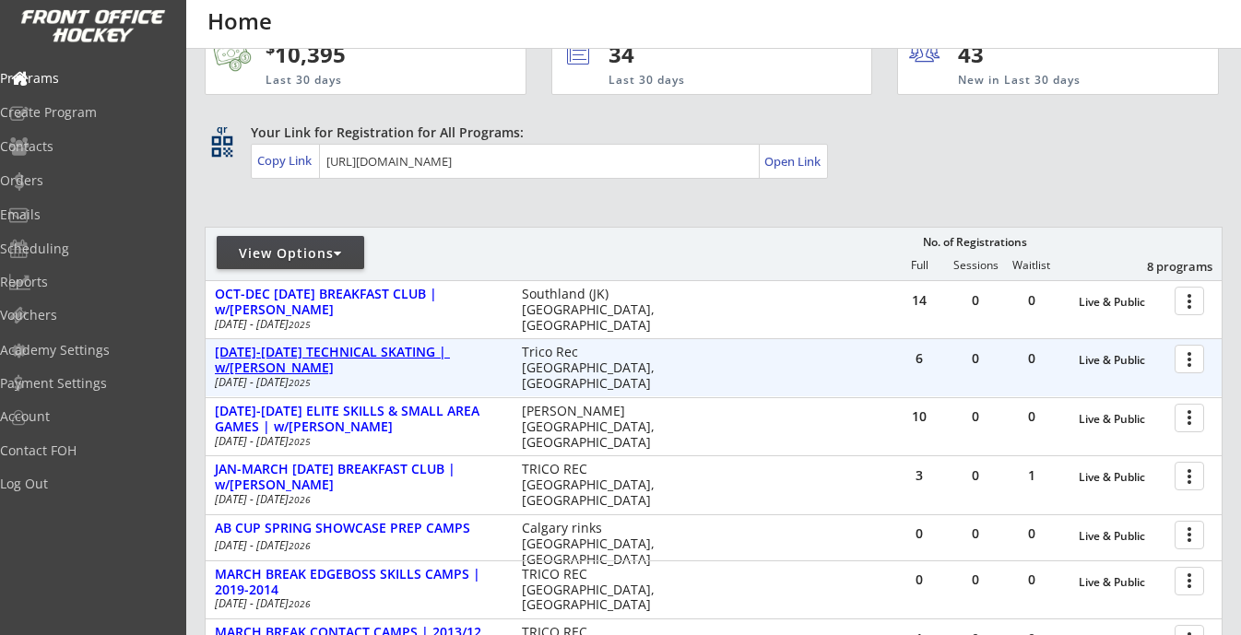
click at [470, 356] on div "[DATE]-[DATE] TECHNICAL SKATING | w/[PERSON_NAME]" at bounding box center [359, 360] width 288 height 31
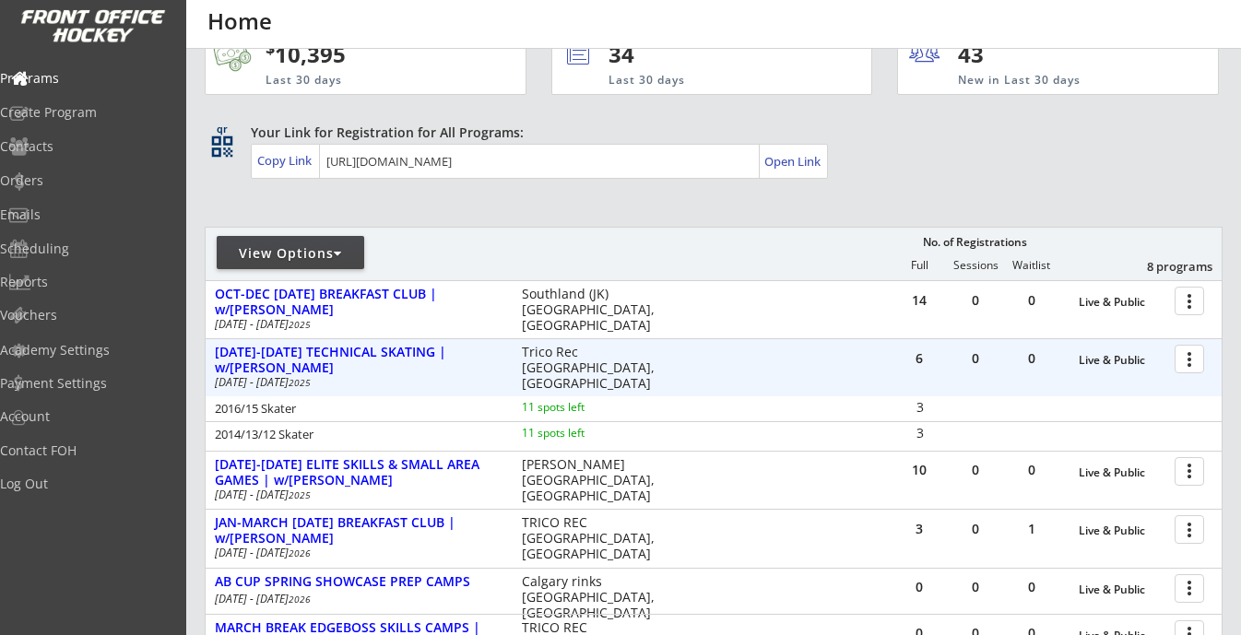
click at [1181, 355] on div at bounding box center [1193, 358] width 32 height 32
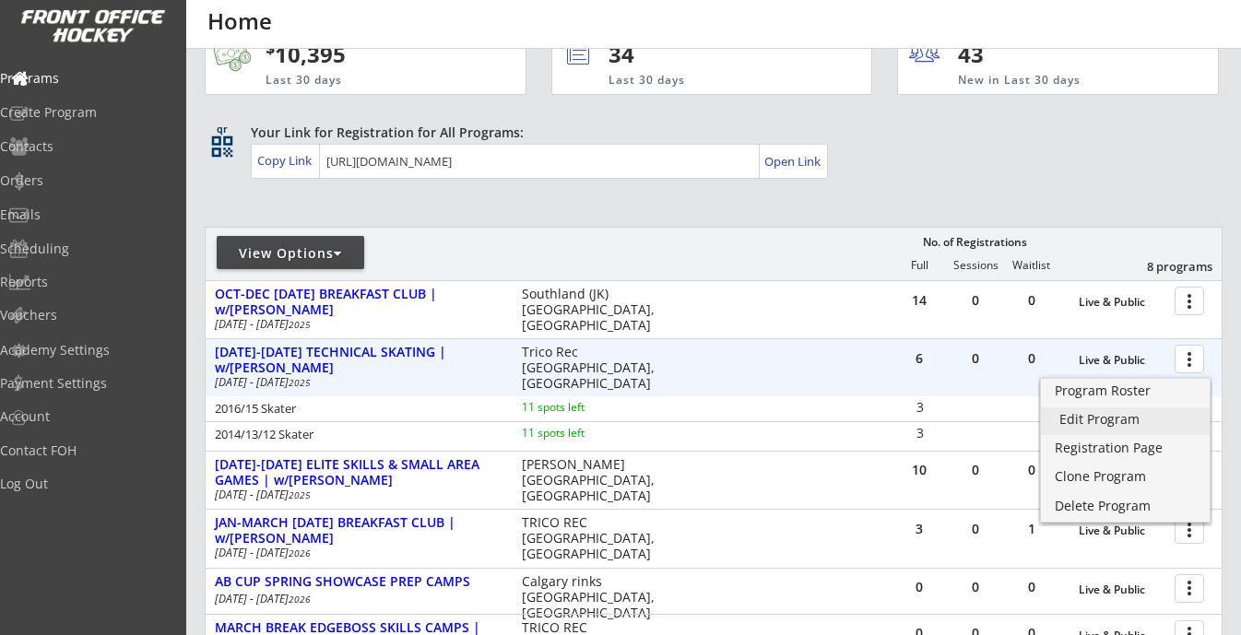
click at [1106, 421] on div "Edit Program" at bounding box center [1126, 419] width 132 height 13
